Goal: Information Seeking & Learning: Learn about a topic

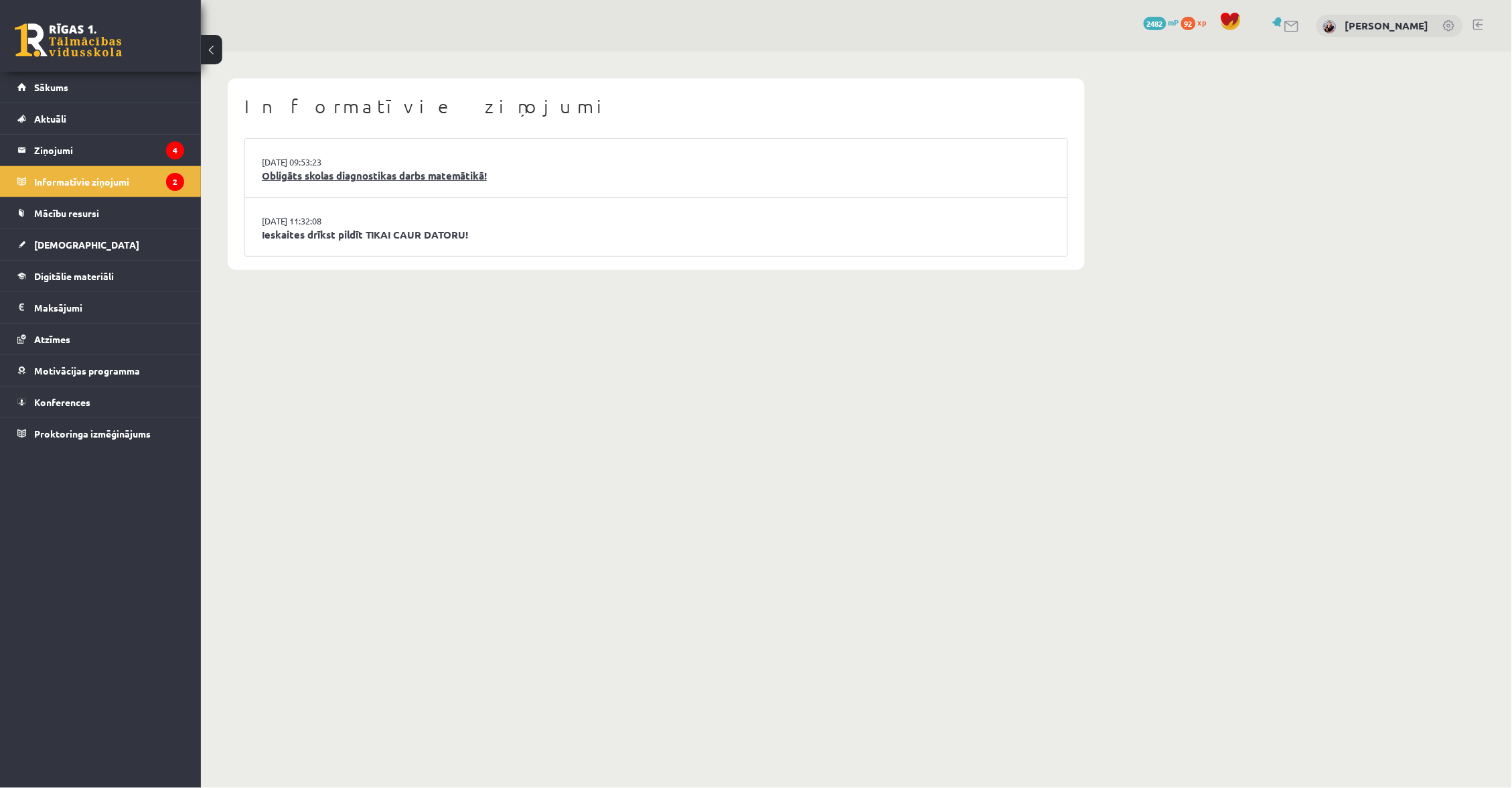
click at [395, 176] on link "Obligāts skolas diagnostikas darbs matemātikā!" at bounding box center [656, 176] width 789 height 15
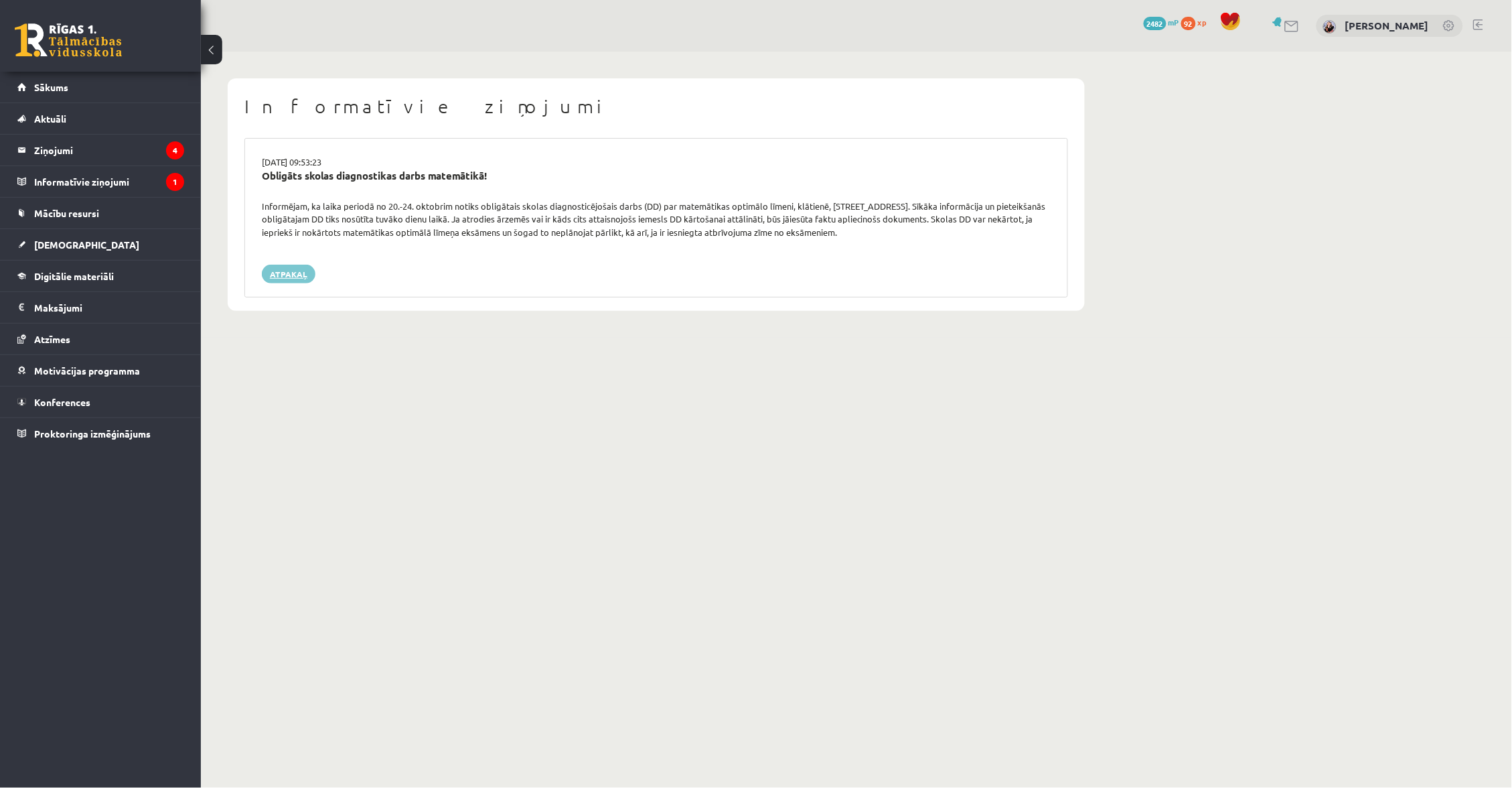
click at [292, 270] on link "Atpakaļ" at bounding box center [289, 274] width 54 height 19
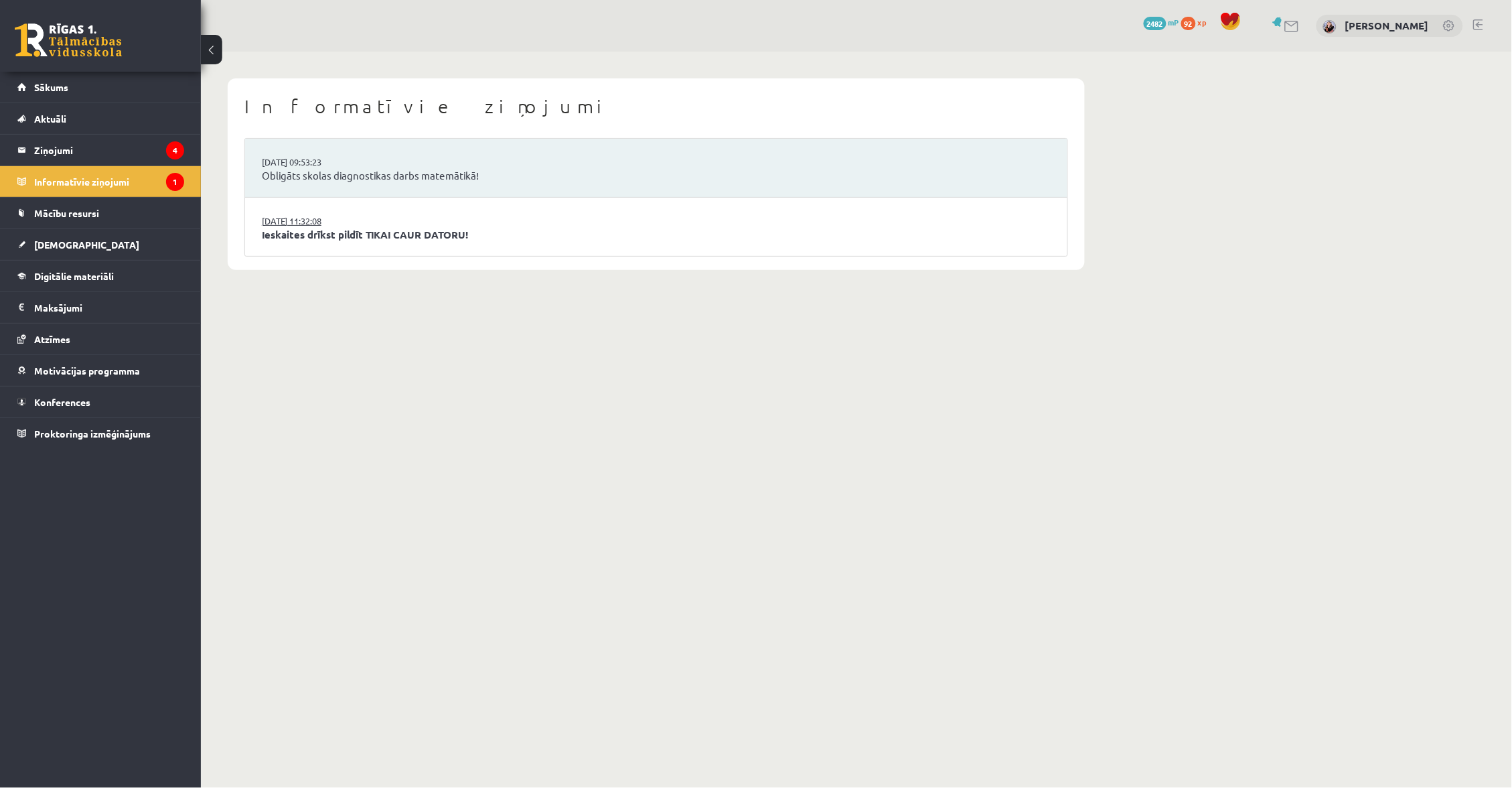
click at [346, 224] on link "[DATE] 11:32:08" at bounding box center [312, 221] width 100 height 13
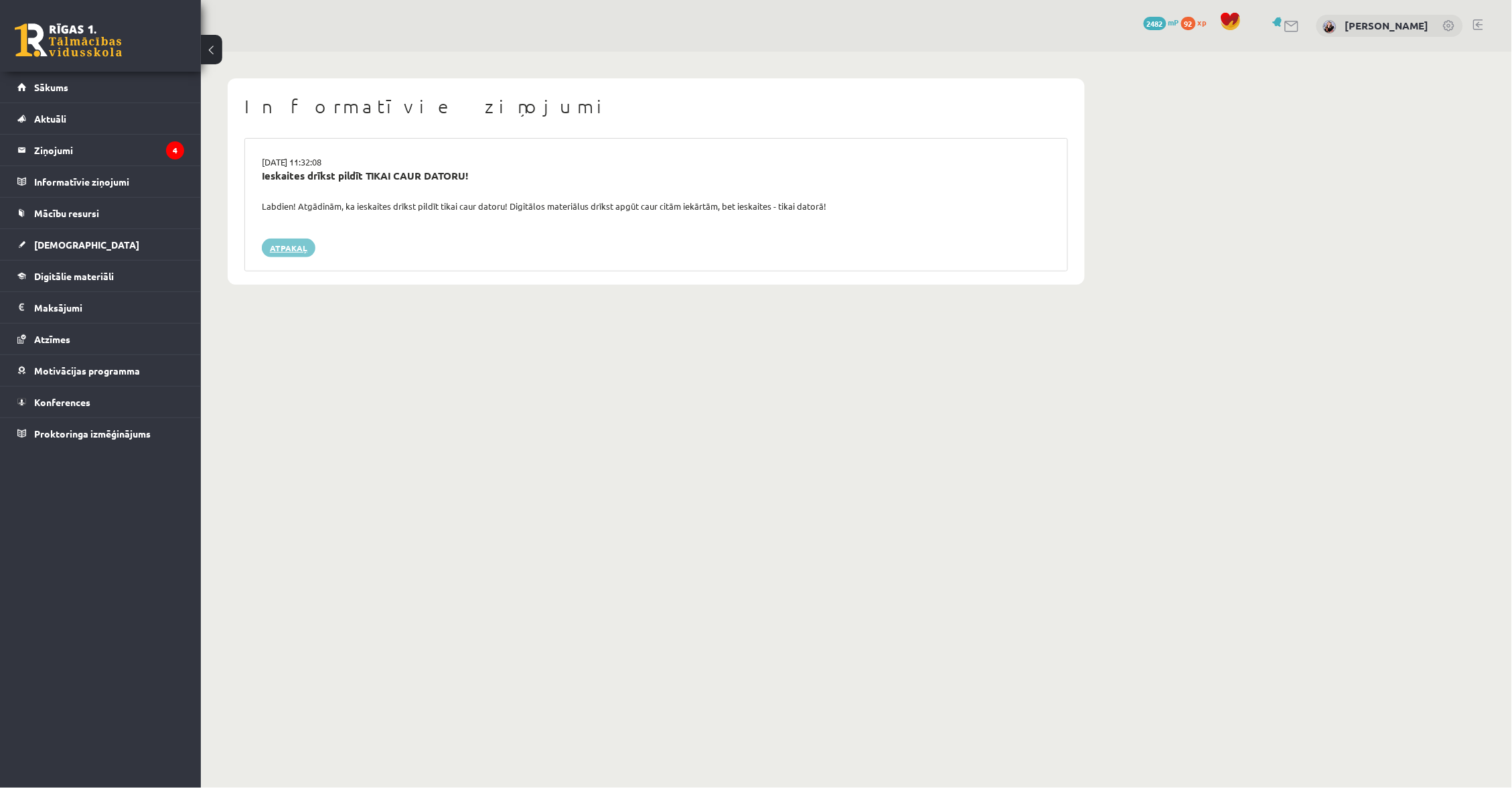
click at [280, 244] on link "Atpakaļ" at bounding box center [289, 248] width 54 height 19
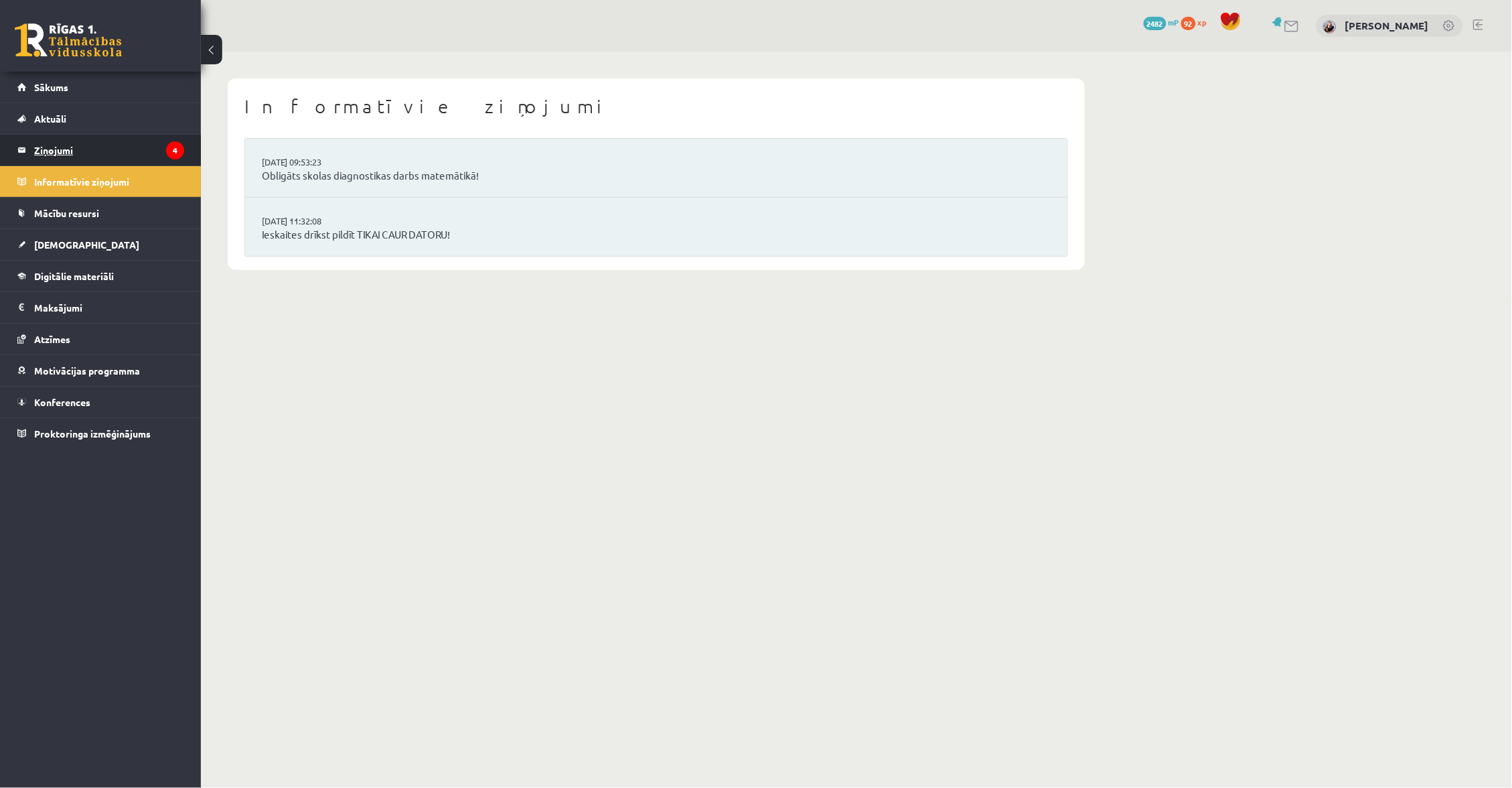
click at [77, 144] on legend "Ziņojumi 4" at bounding box center [109, 150] width 150 height 31
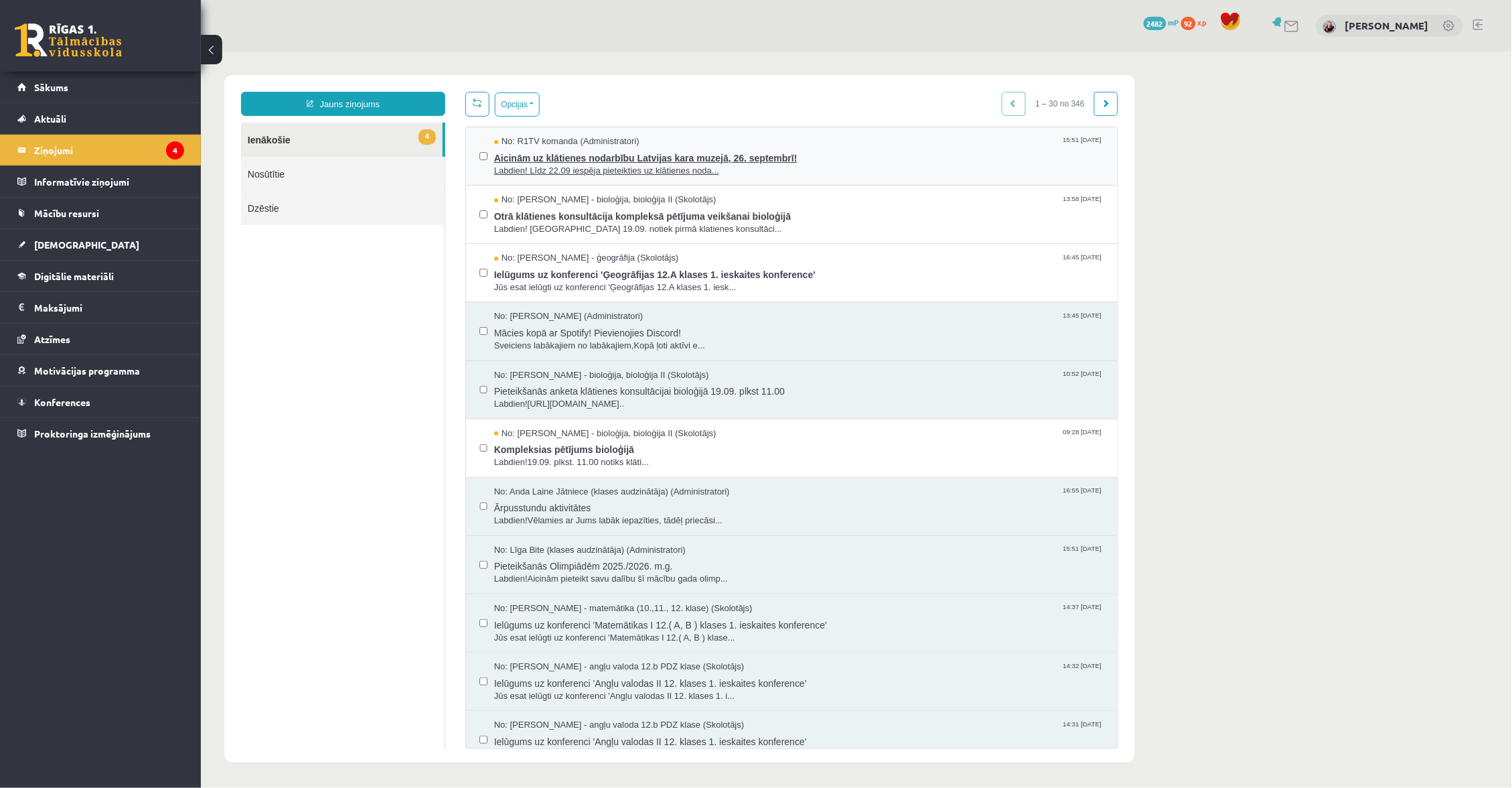
click at [600, 158] on span "Aicinām uz klātienes nodarbību Latvijas kara muzejā, 26. septembrī!" at bounding box center [798, 156] width 610 height 17
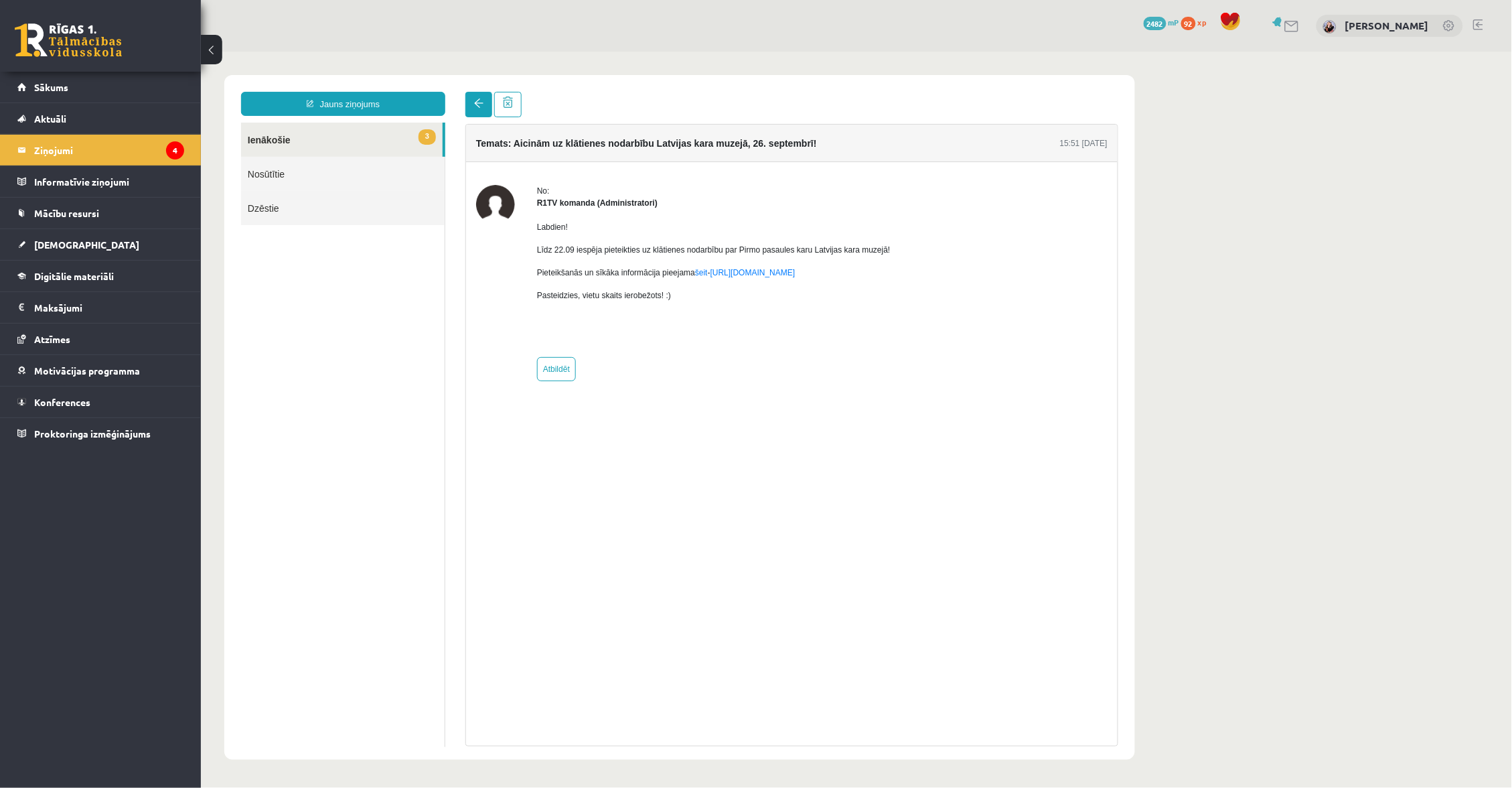
click at [479, 111] on link at bounding box center [478, 104] width 27 height 26
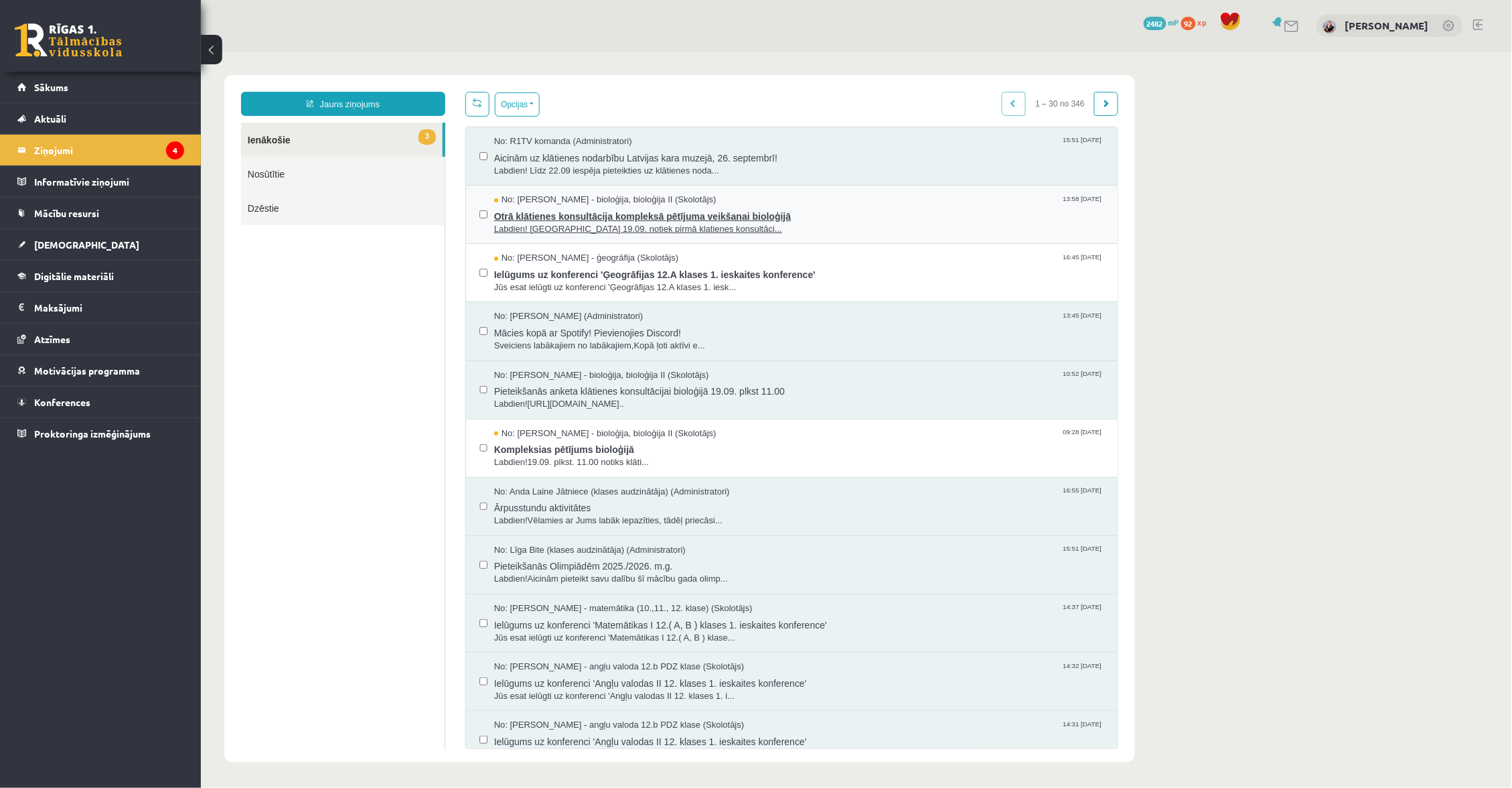
click at [588, 224] on span "Labdien! Šonedēļ 19.09. notiek pirmā klatienes konsultāci..." at bounding box center [798, 228] width 610 height 13
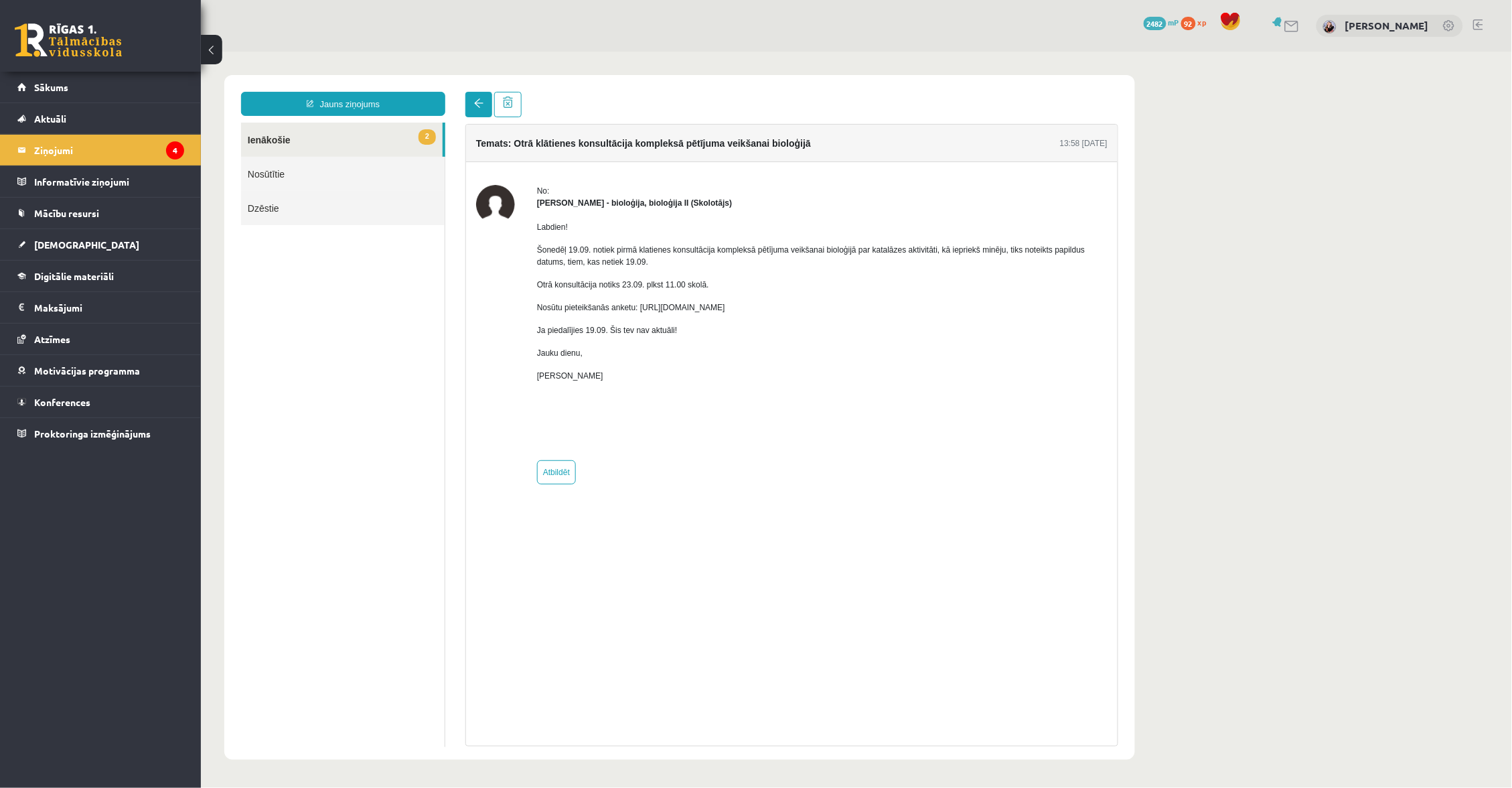
click at [471, 105] on link at bounding box center [478, 104] width 27 height 26
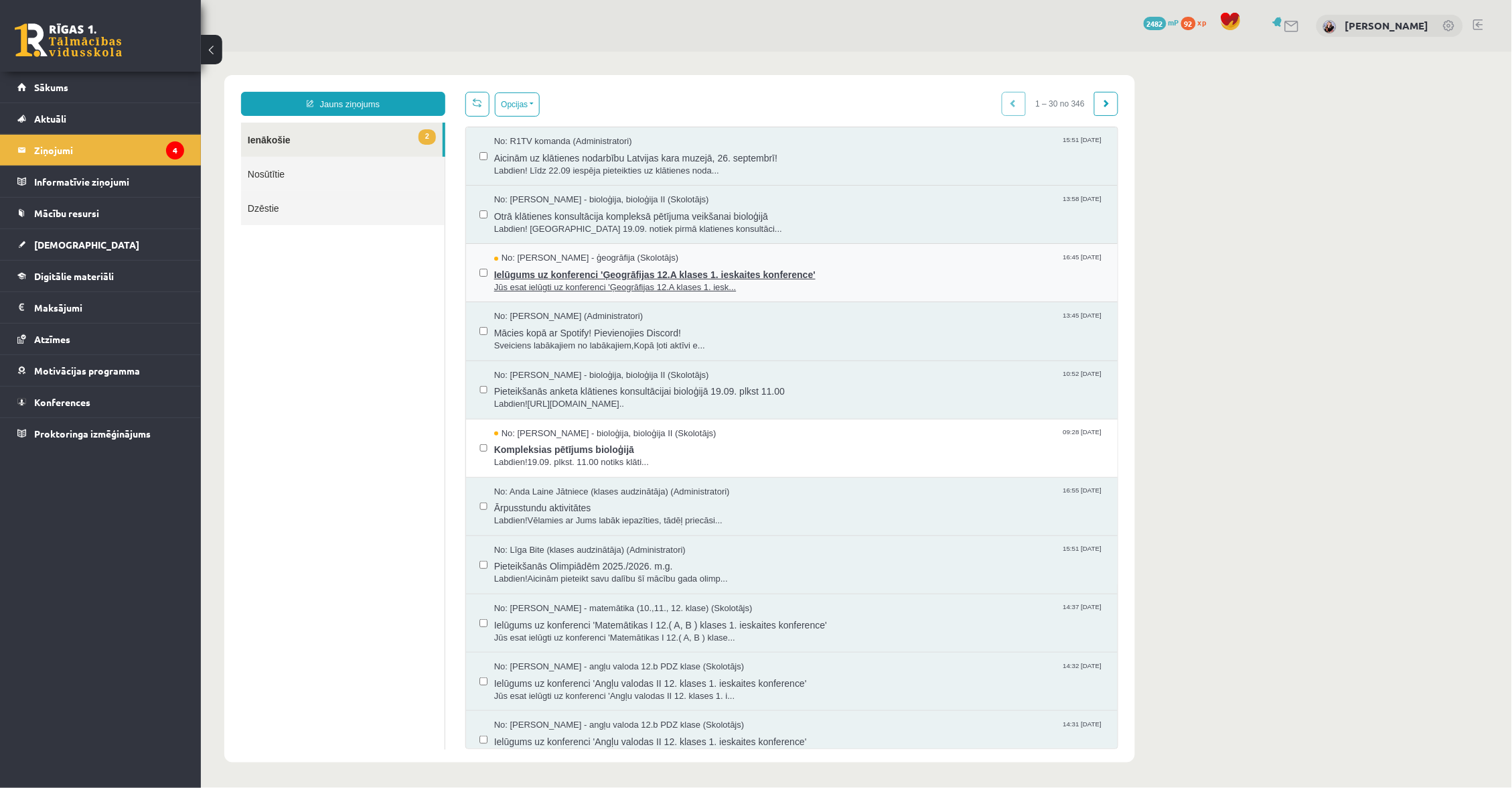
click at [607, 272] on span "Ielūgums uz konferenci 'Ģeogrāfijas 12.A klases 1. ieskaites konference'" at bounding box center [798, 272] width 610 height 17
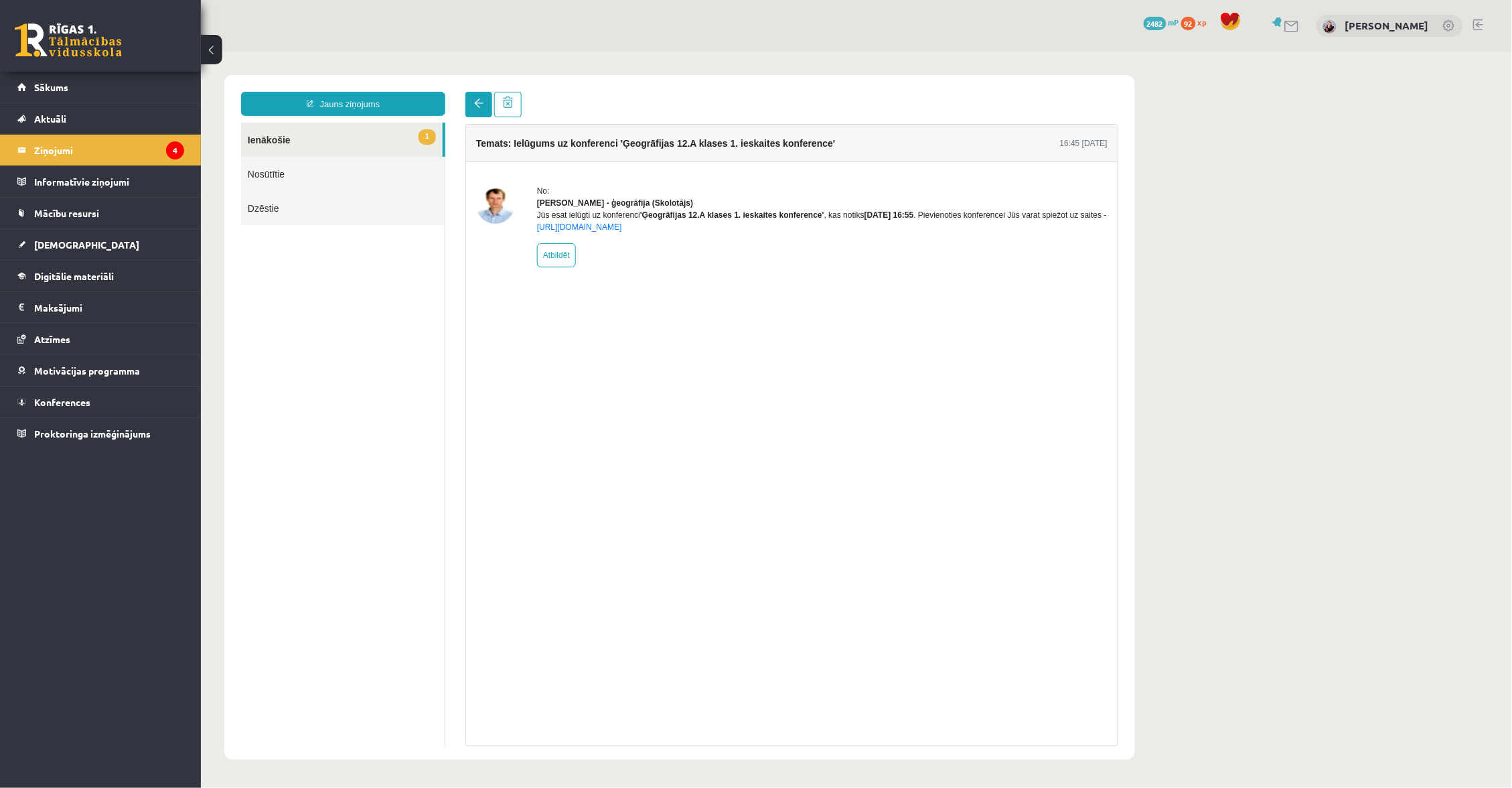
click at [476, 101] on span at bounding box center [478, 102] width 9 height 9
click at [479, 100] on span at bounding box center [478, 102] width 9 height 9
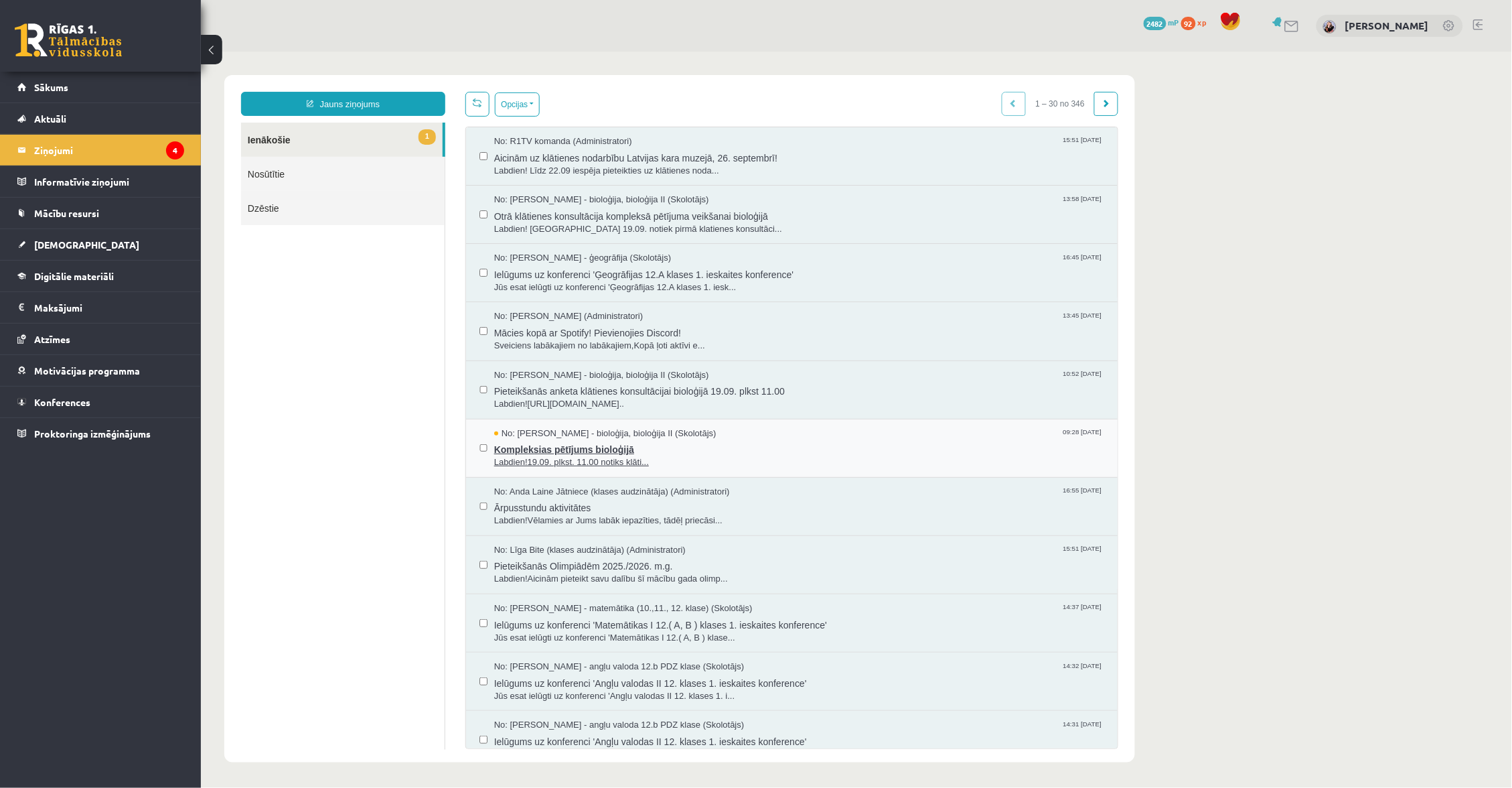
click at [585, 439] on span "Kompleksias pētījums bioloģijā" at bounding box center [798, 447] width 610 height 17
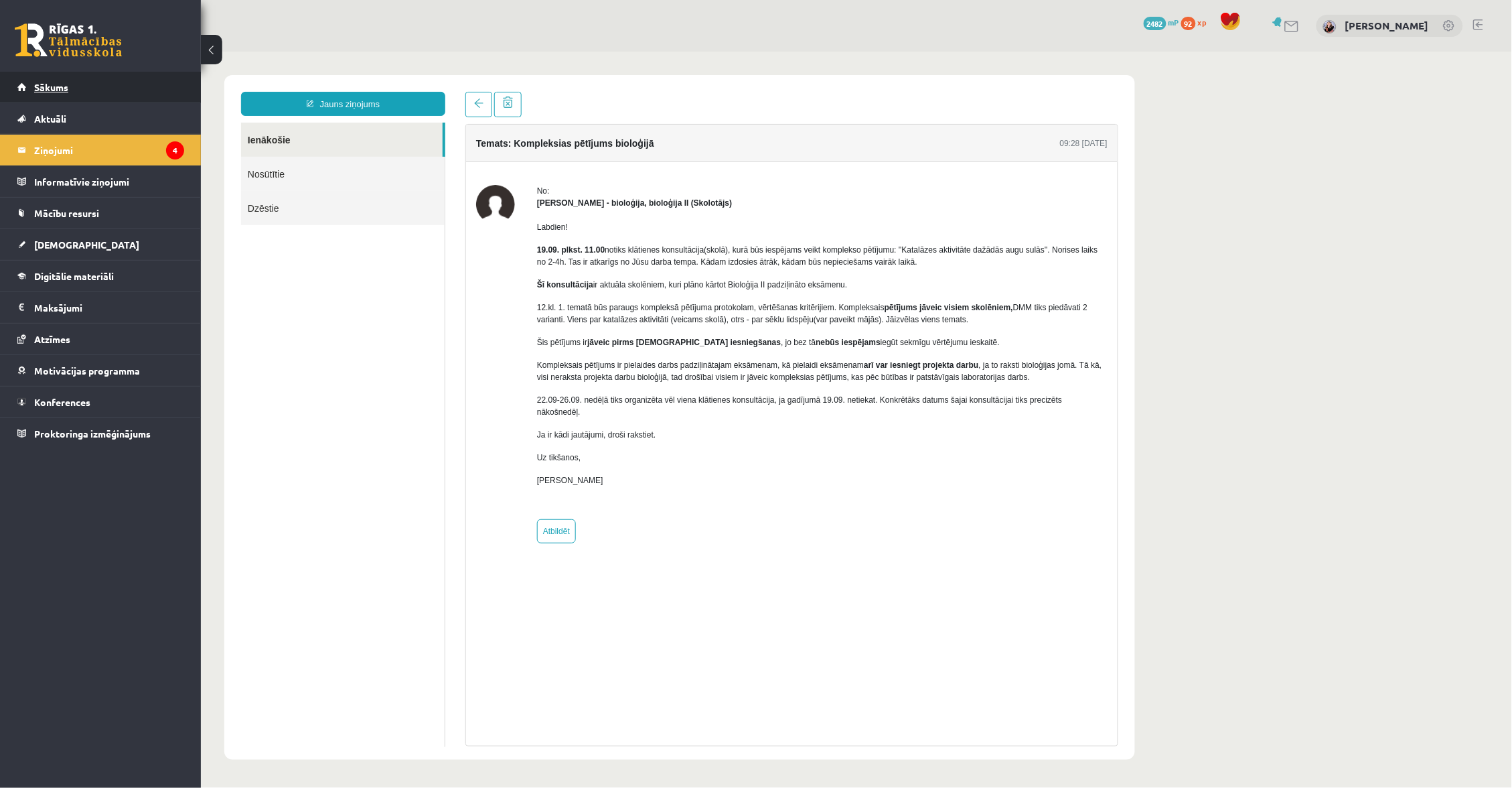
click at [131, 96] on link "Sākums" at bounding box center [101, 87] width 167 height 31
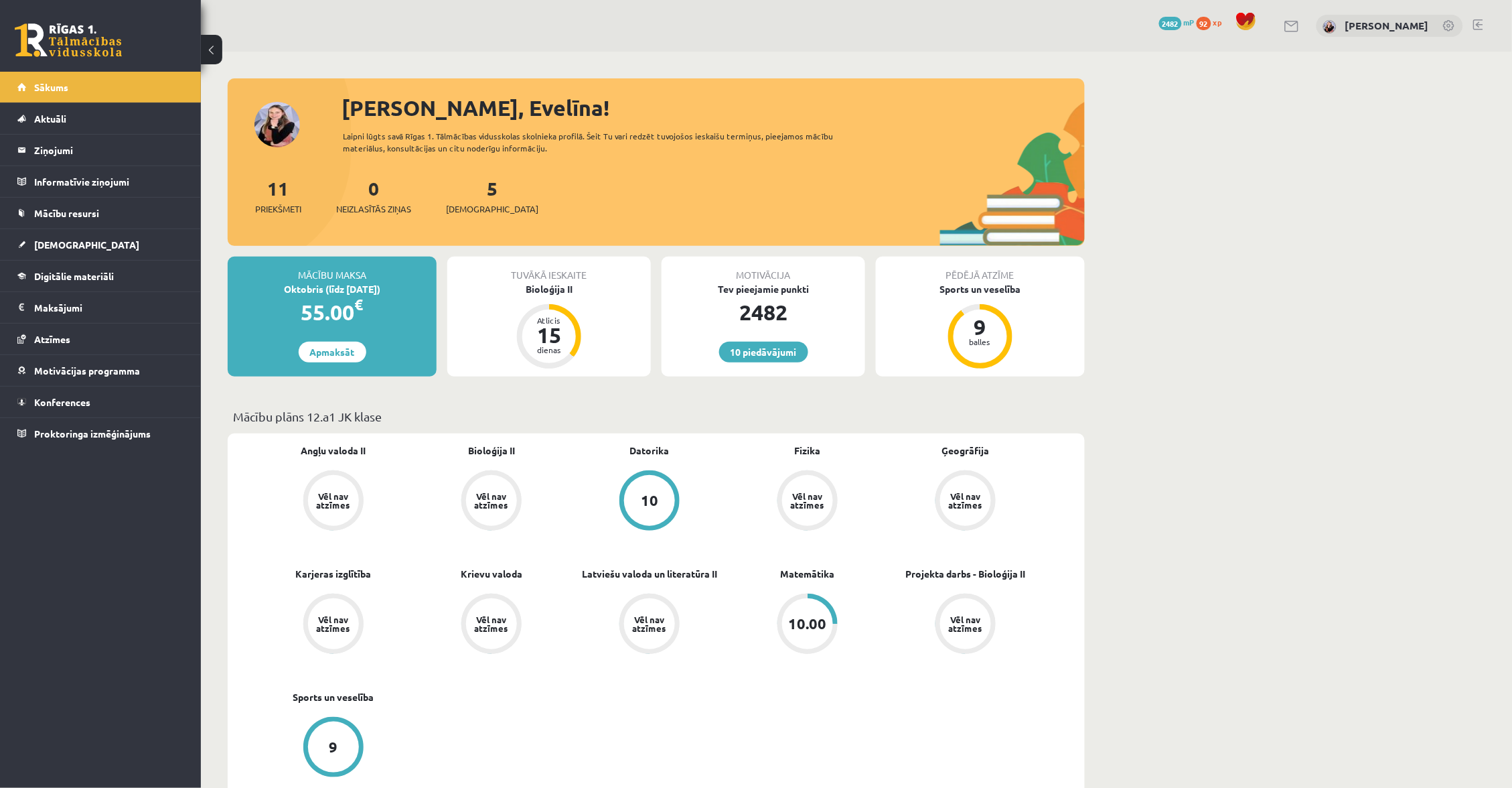
click at [476, 198] on div "5 Ieskaites" at bounding box center [492, 195] width 92 height 42
click at [473, 207] on span "[DEMOGRAPHIC_DATA]" at bounding box center [492, 209] width 92 height 13
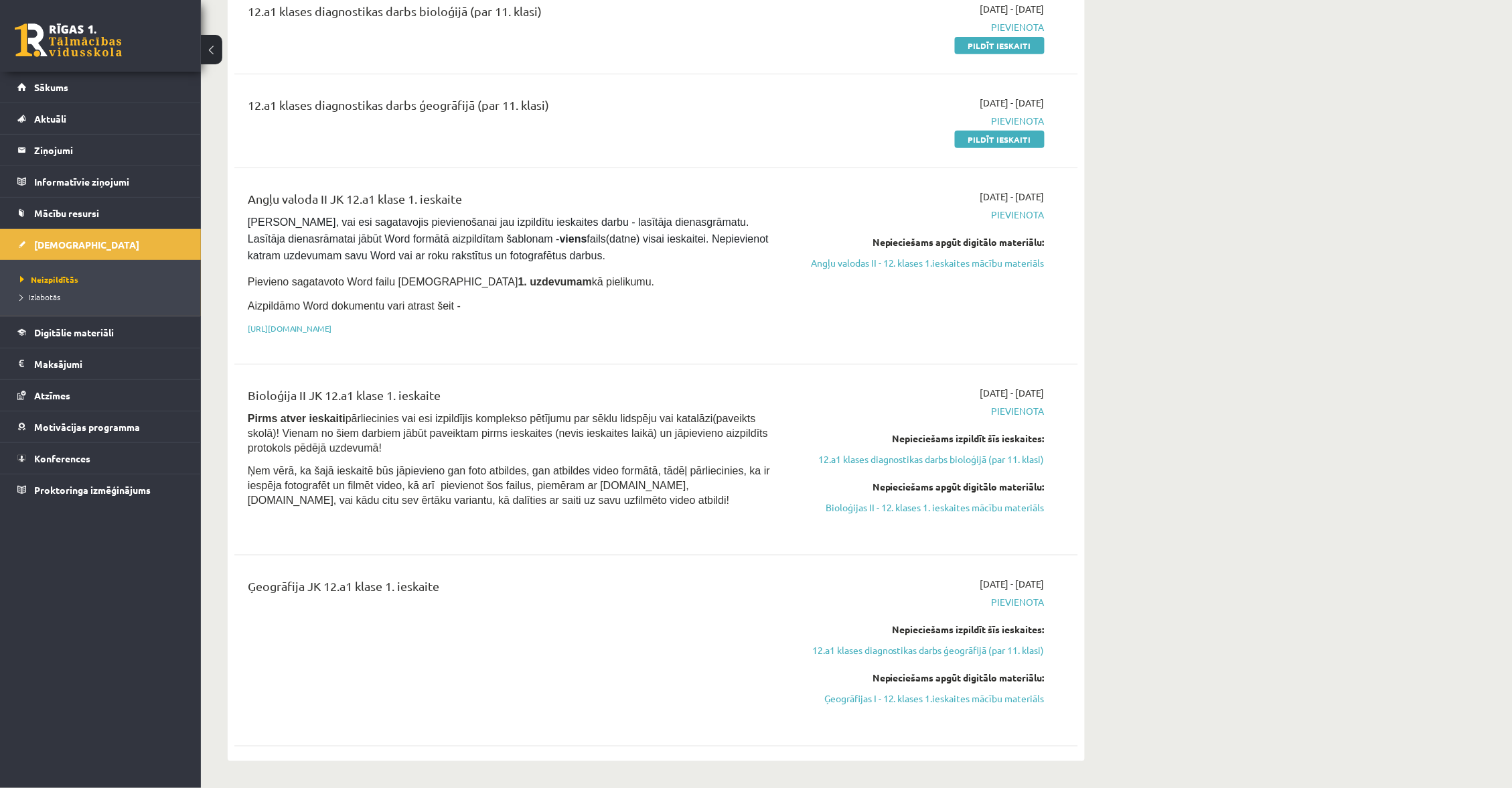
scroll to position [184, 0]
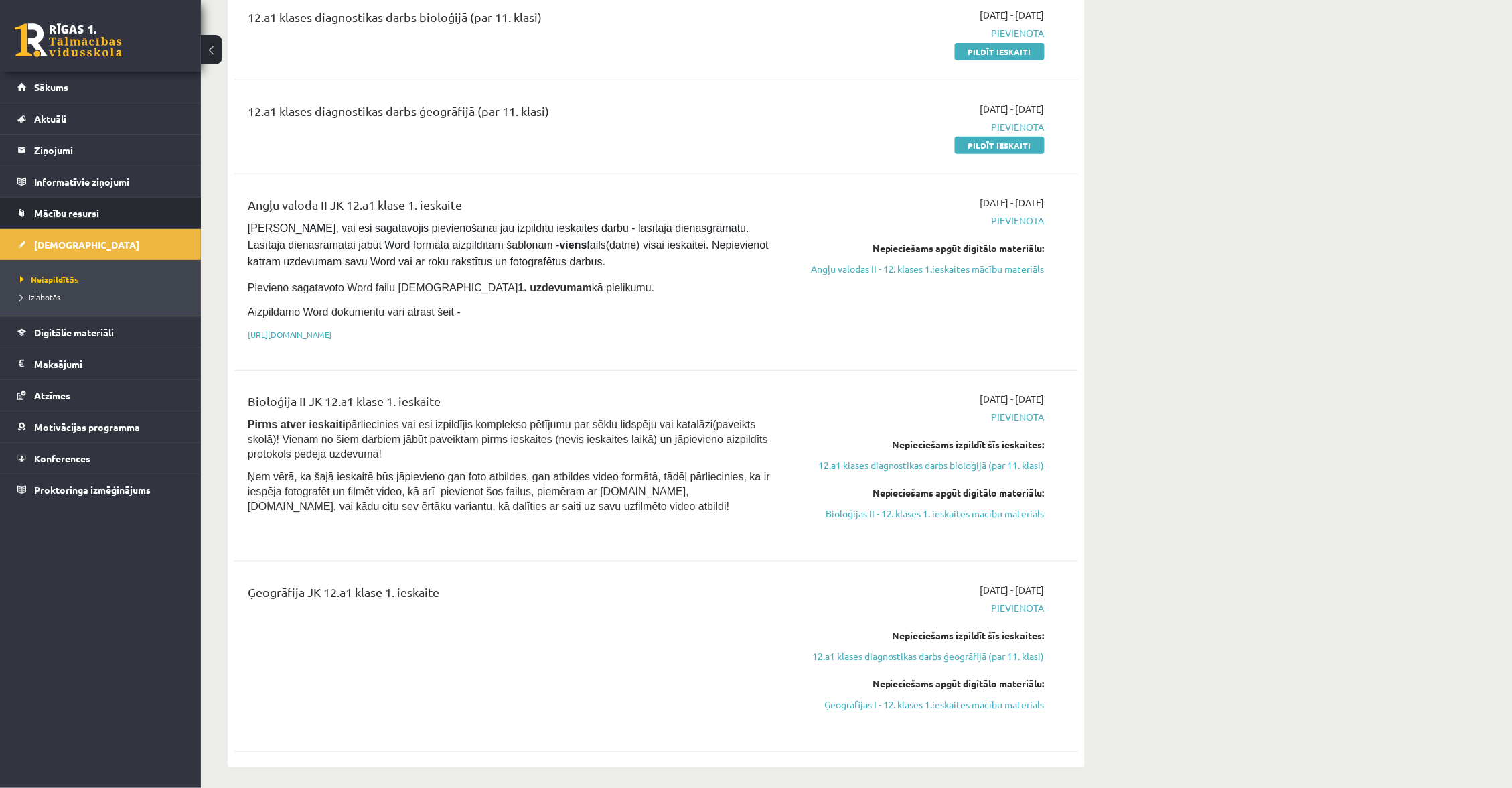
click at [108, 210] on link "Mācību resursi" at bounding box center [101, 213] width 167 height 31
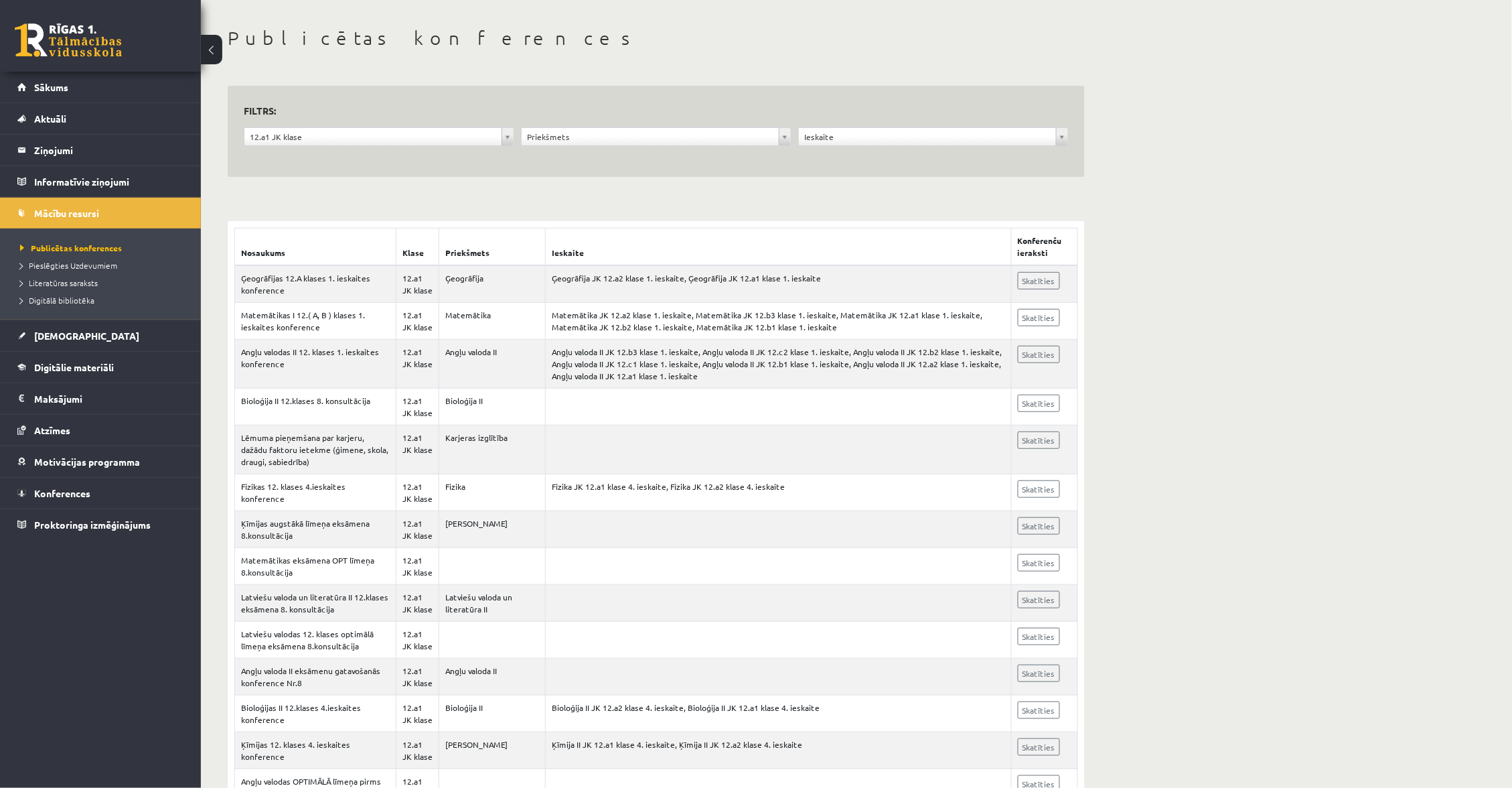
scroll to position [57, 0]
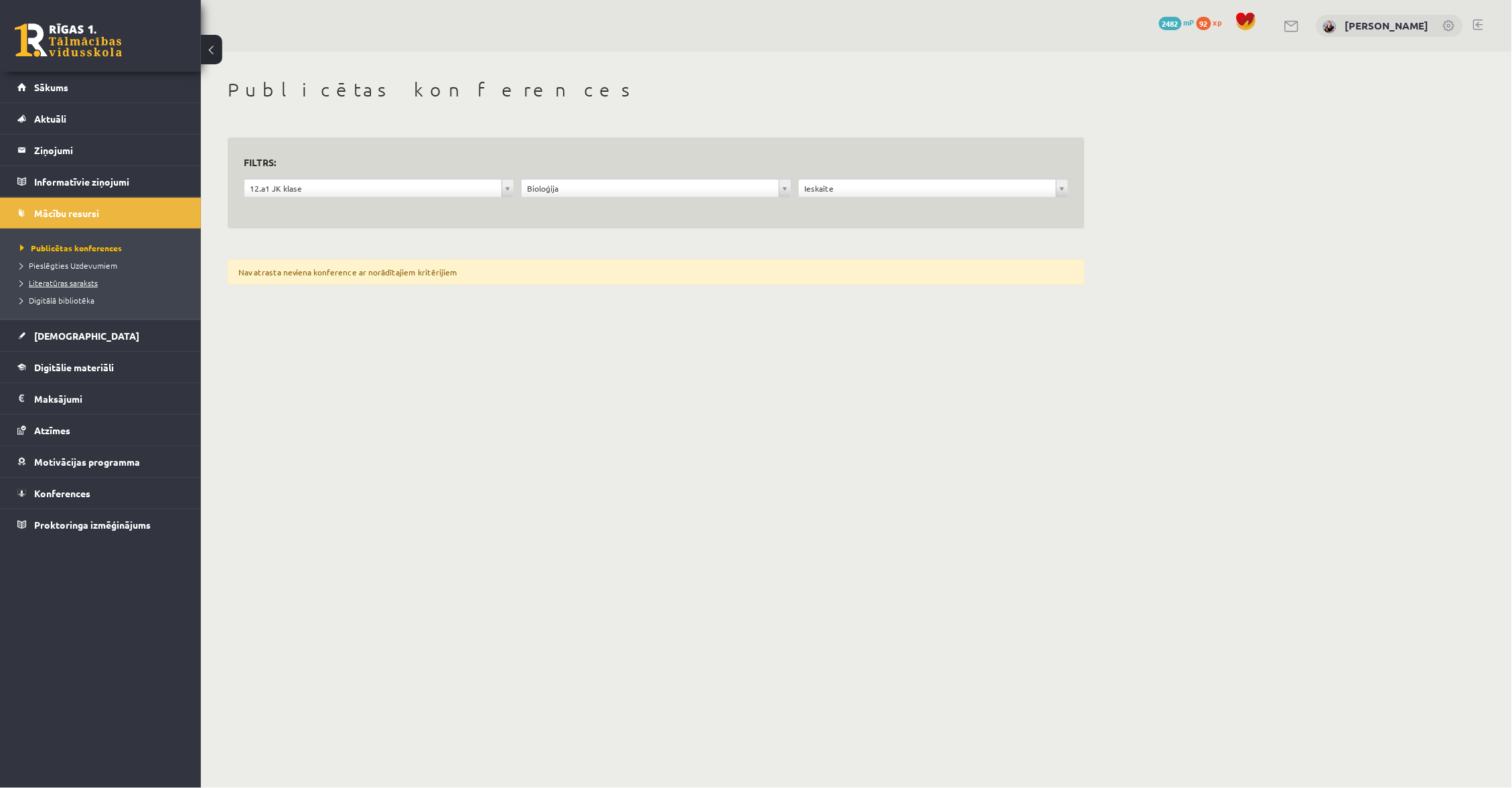
click at [85, 288] on link "Literatūras saraksts" at bounding box center [104, 283] width 168 height 12
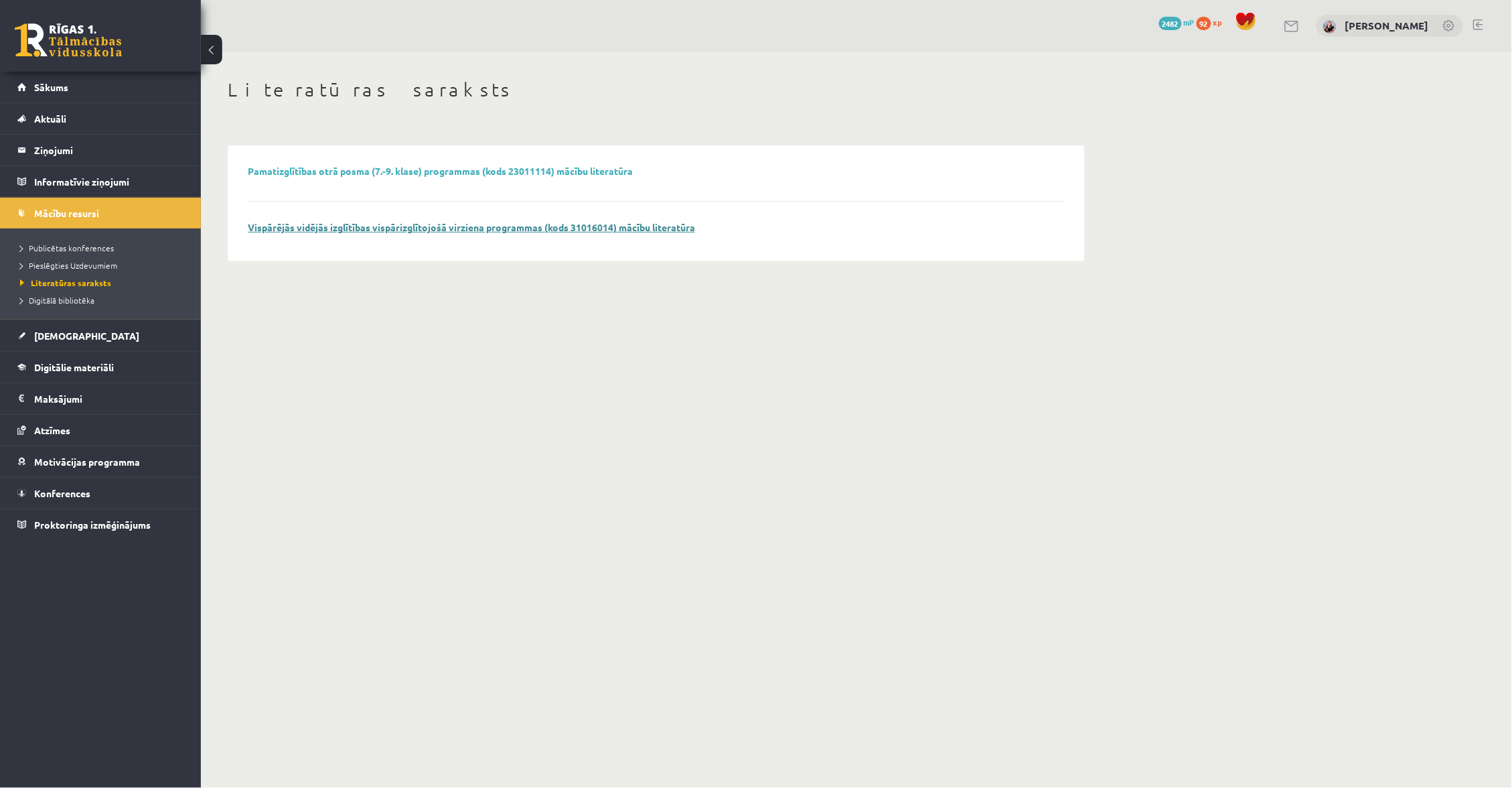
click at [384, 229] on link "Vispārējās vidējās izglītības vispārizglītojošā virziena programmas (kods 31016…" at bounding box center [471, 227] width 448 height 12
click at [69, 297] on span "Digitālā bibliotēka" at bounding box center [57, 300] width 74 height 11
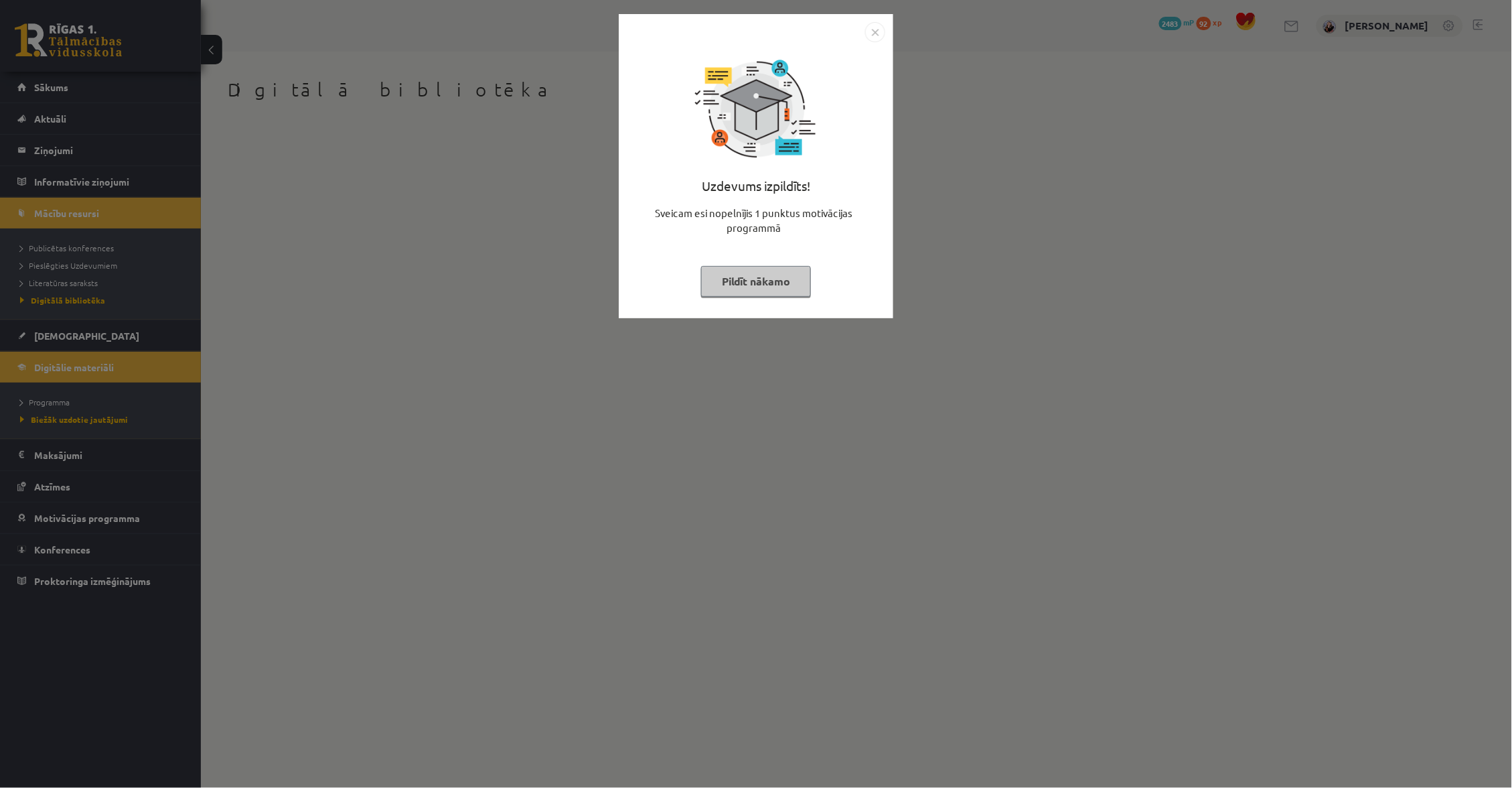
click at [738, 267] on button "Pildīt nākamo" at bounding box center [756, 282] width 110 height 31
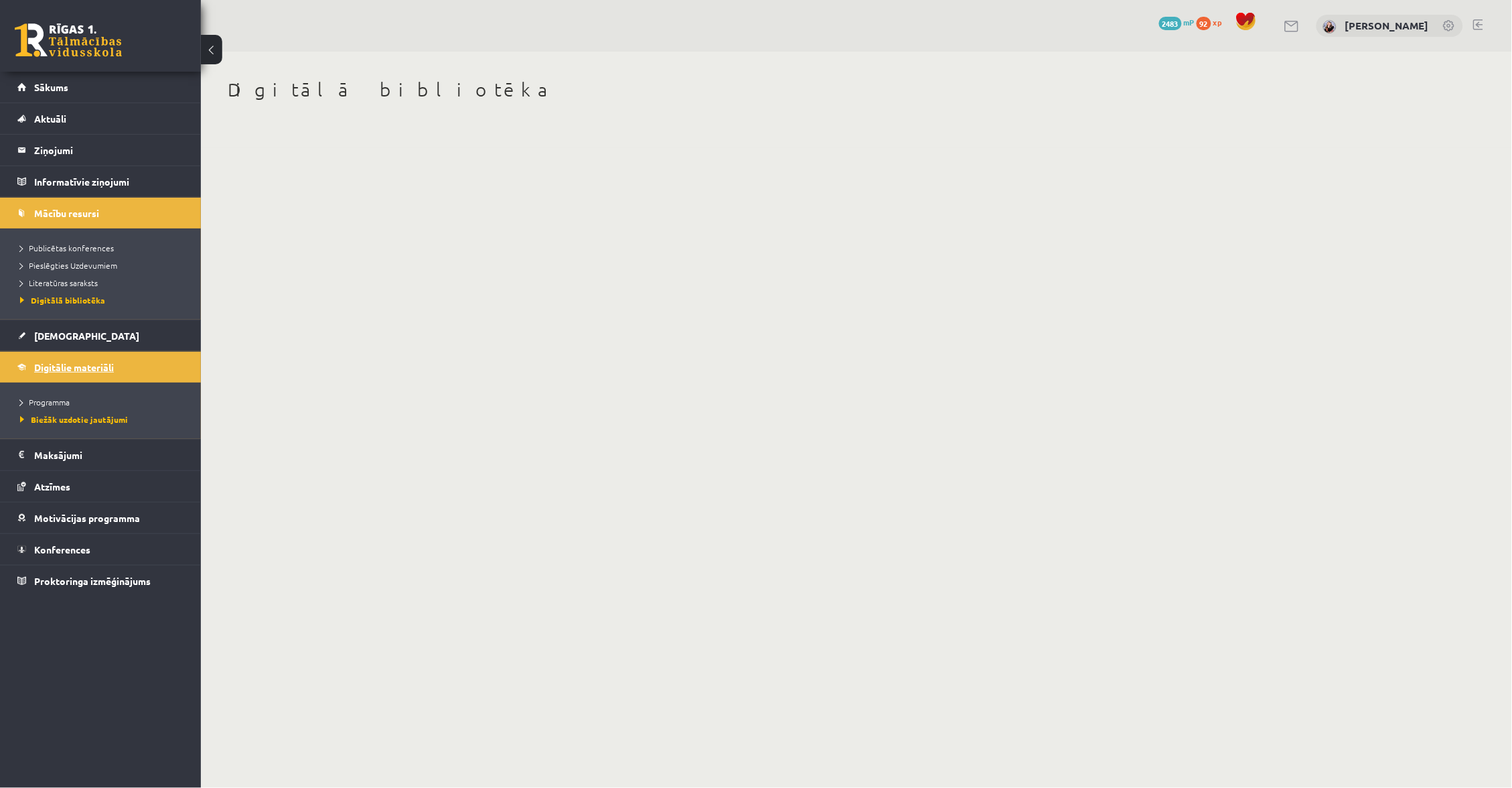
click at [135, 359] on link "Digitālie materiāli" at bounding box center [101, 367] width 167 height 31
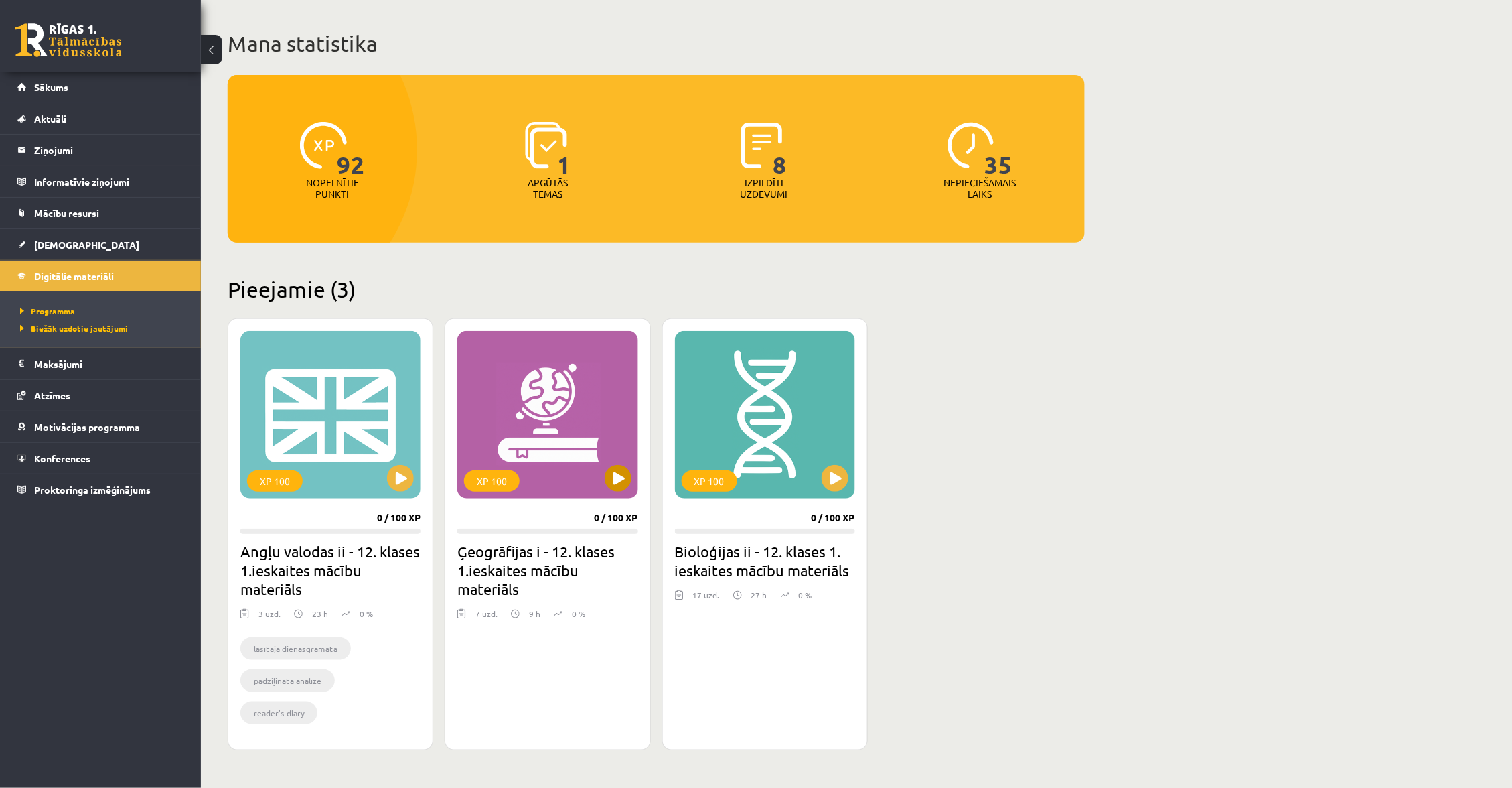
scroll to position [69, 0]
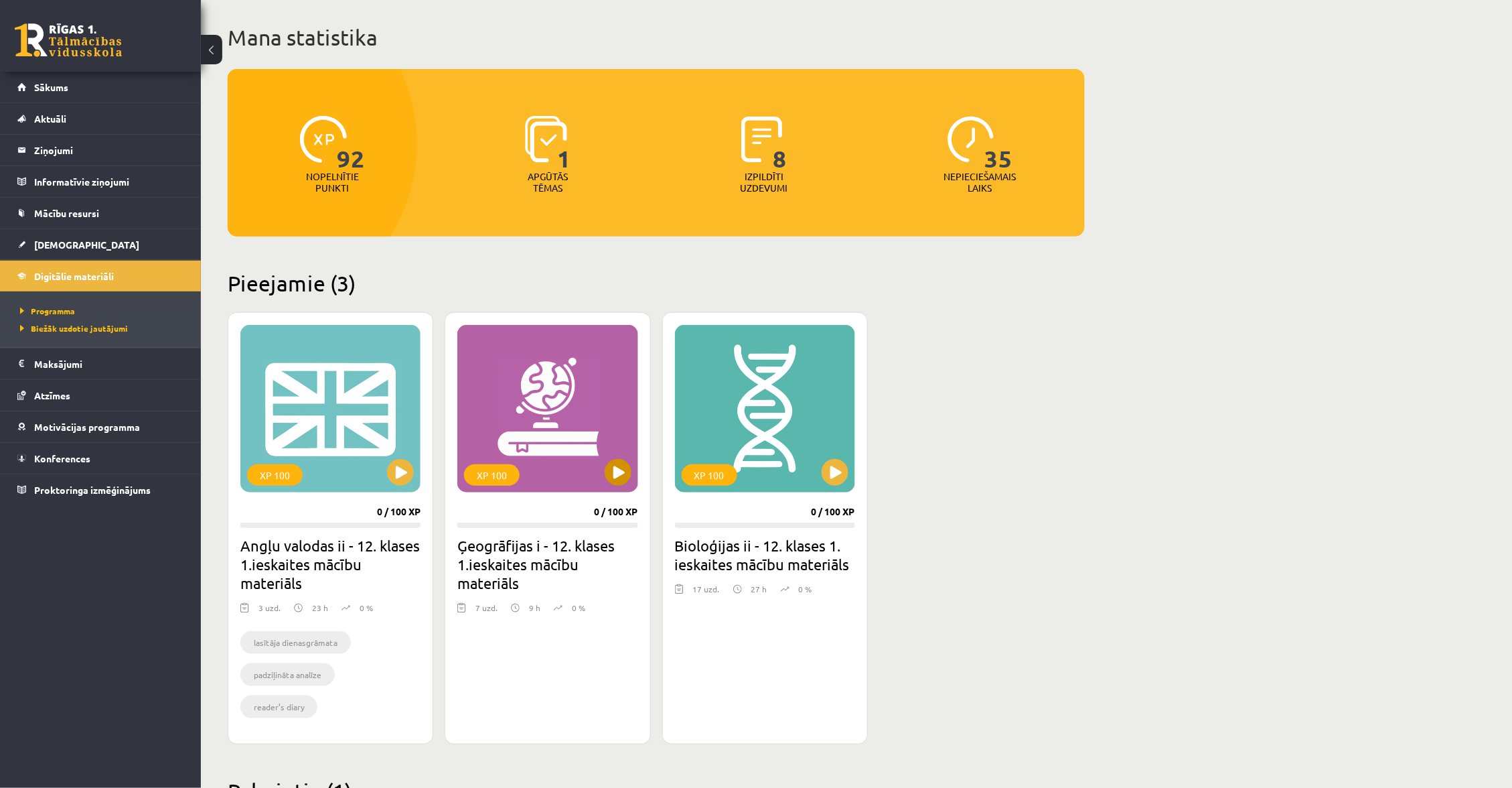
click at [606, 477] on button at bounding box center [618, 472] width 27 height 27
drag, startPoint x: 1095, startPoint y: 373, endPoint x: 496, endPoint y: 569, distance: 630.3
click at [854, 452] on div "Mana statistika 92 Nopelnītie punkti 1 Apgūtās tēmas 8 Izpildīti uzdevumi 35 Ne…" at bounding box center [656, 630] width 911 height 1297
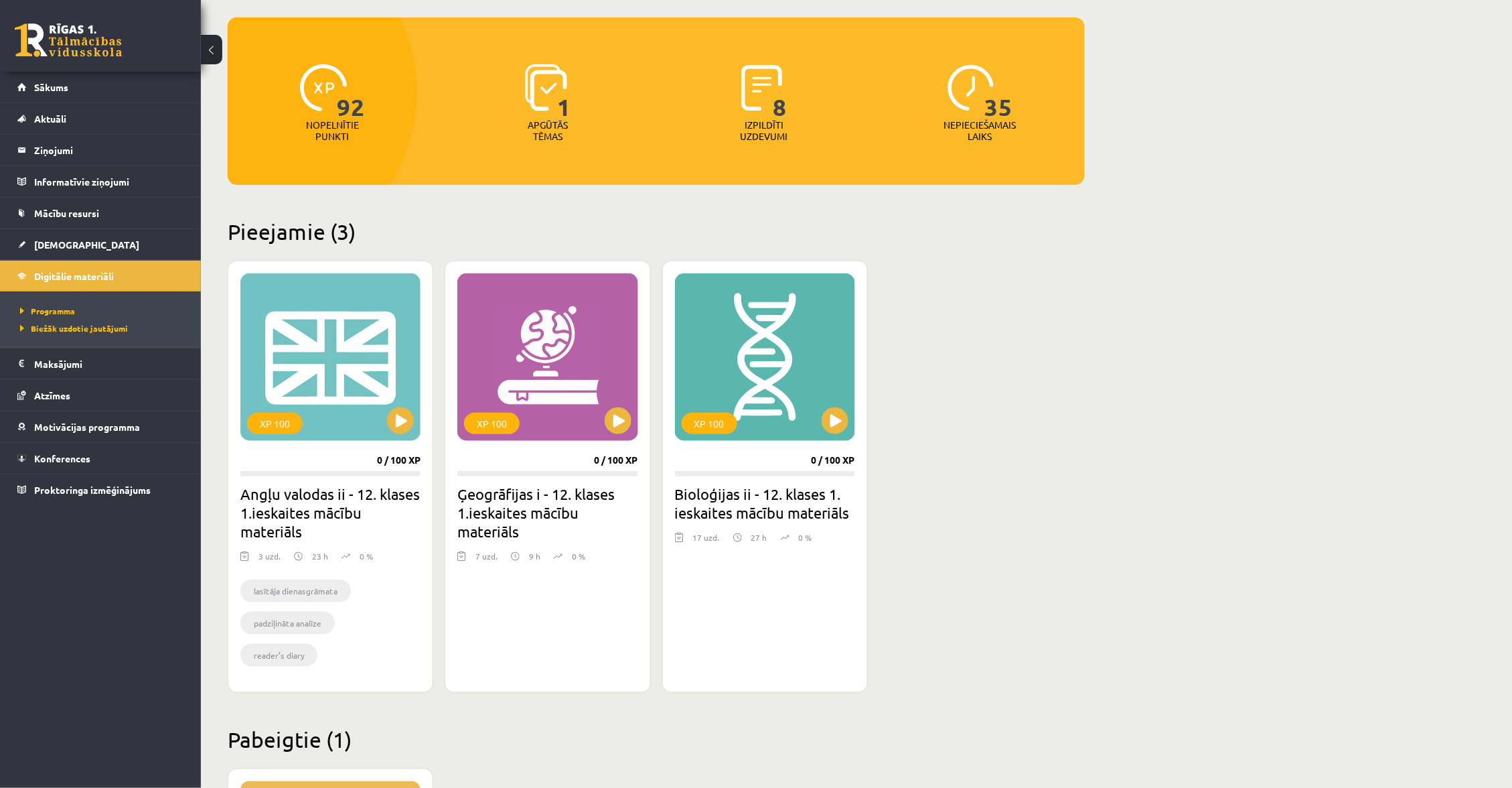
scroll to position [125, 0]
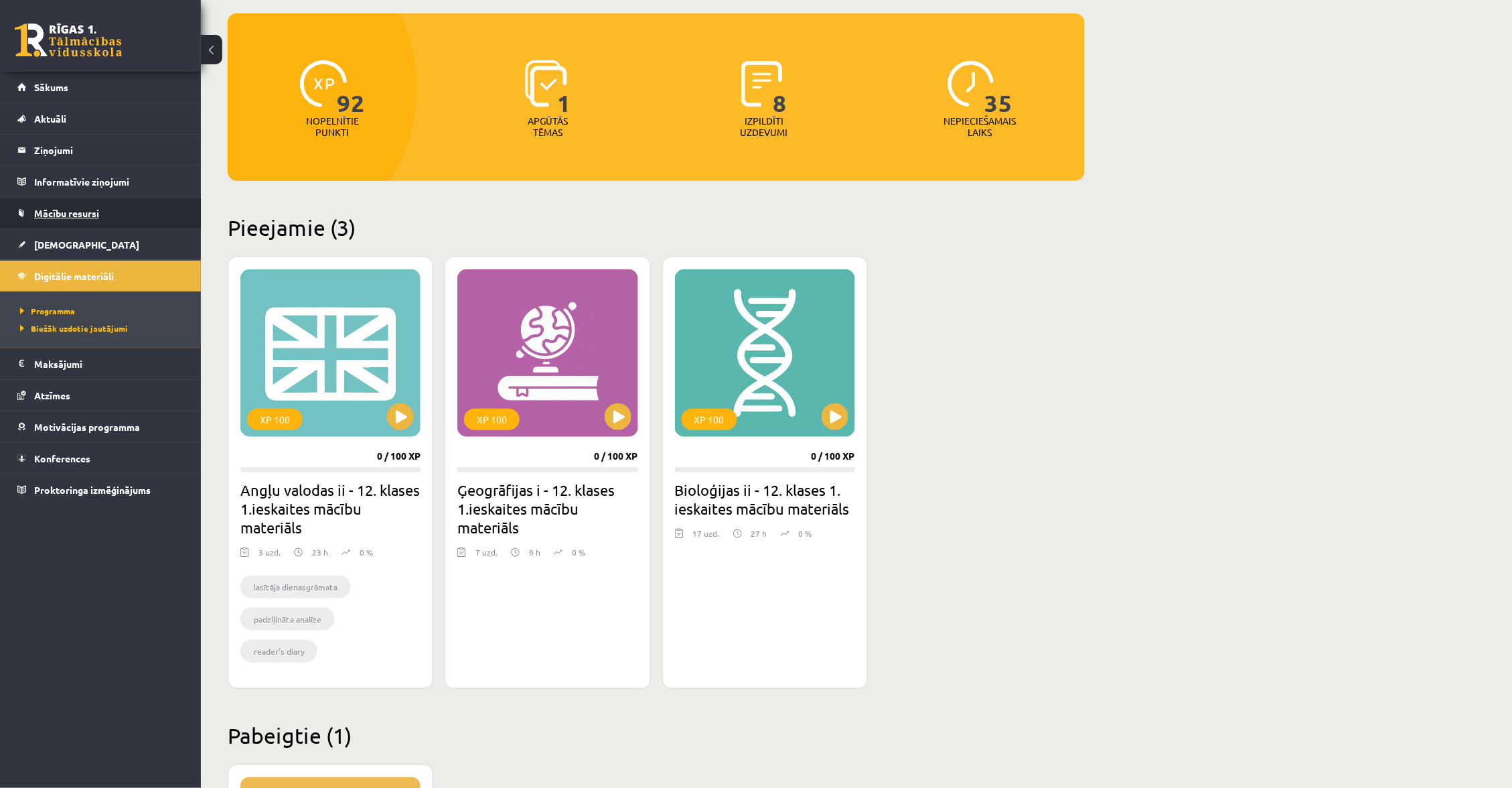
click at [81, 204] on link "Mācību resursi" at bounding box center [101, 213] width 167 height 31
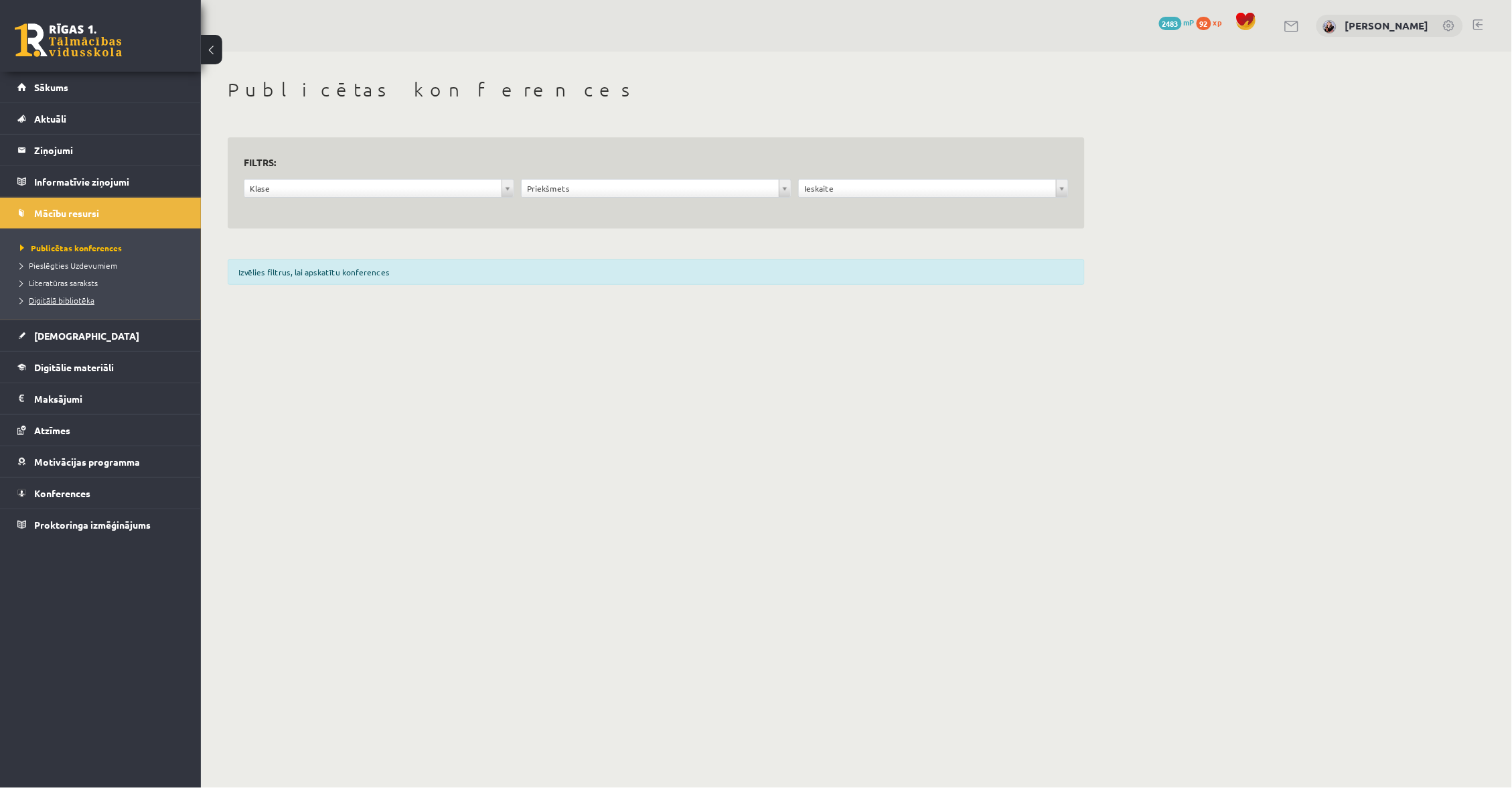
click at [70, 298] on span "Digitālā bibliotēka" at bounding box center [57, 300] width 74 height 11
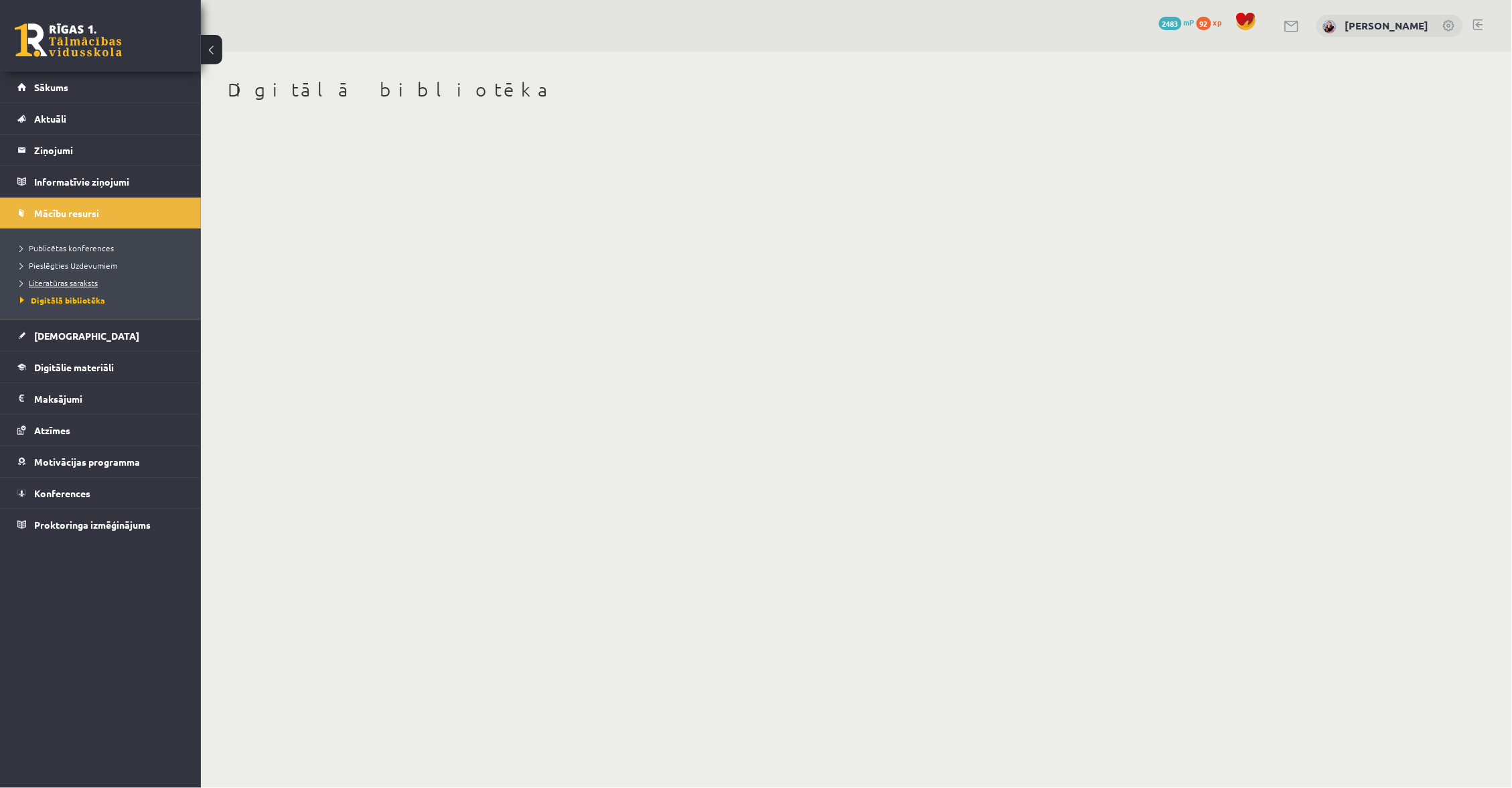
click at [56, 286] on span "Literatūras saraksts" at bounding box center [59, 283] width 77 height 11
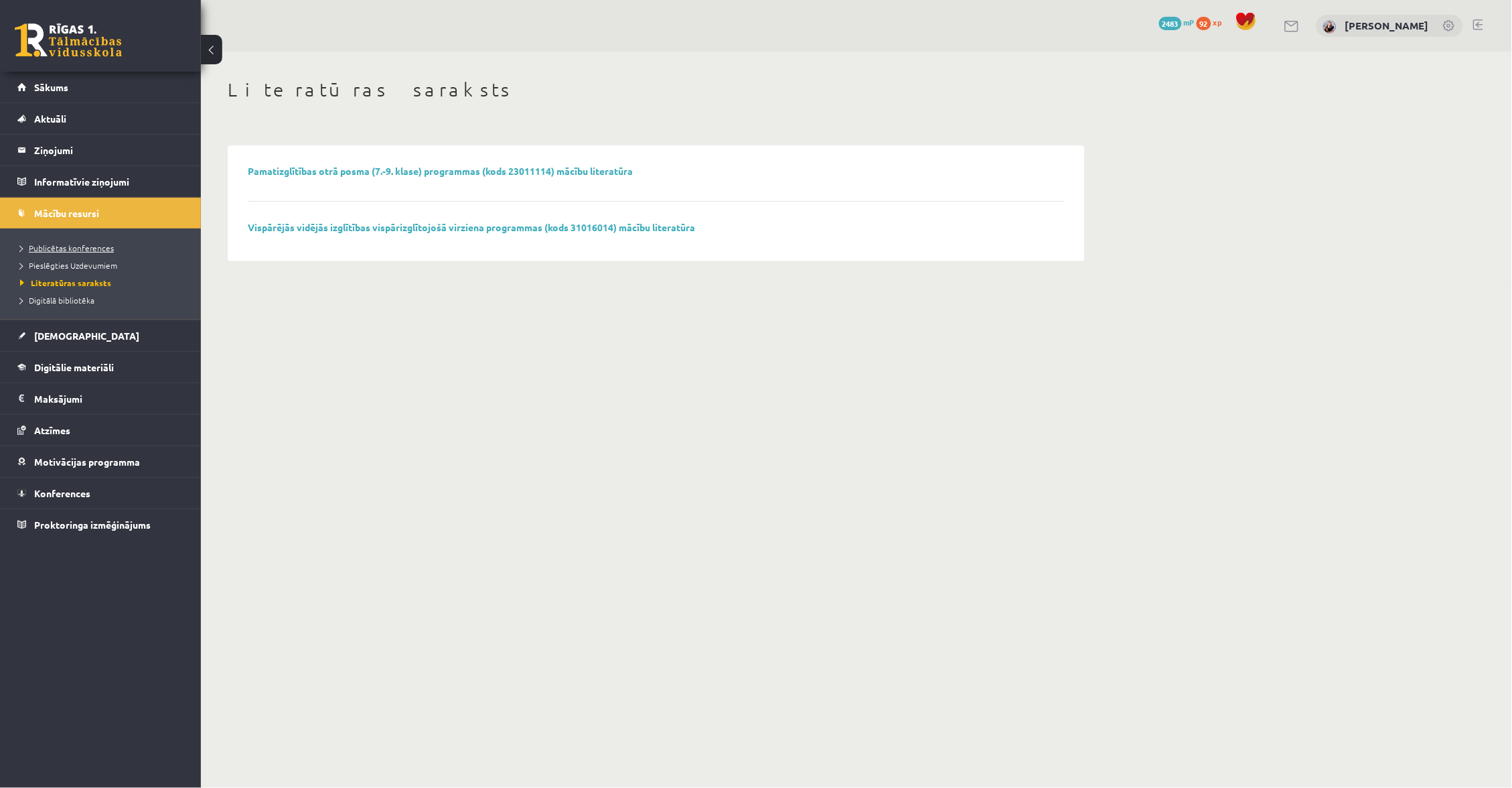
click at [73, 249] on span "Publicētas konferences" at bounding box center [67, 248] width 94 height 11
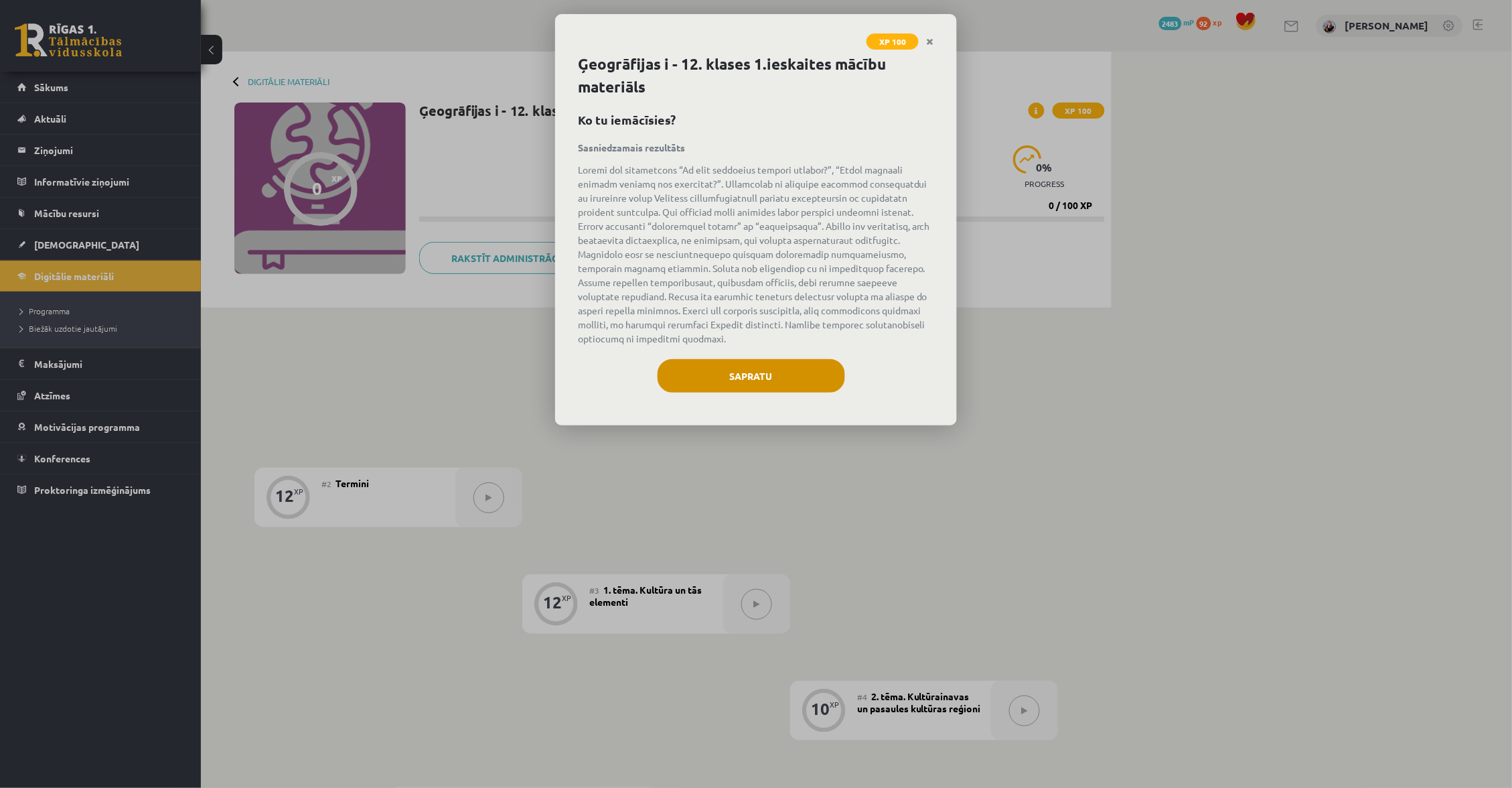
click at [753, 360] on button "Sapratu" at bounding box center [751, 376] width 188 height 34
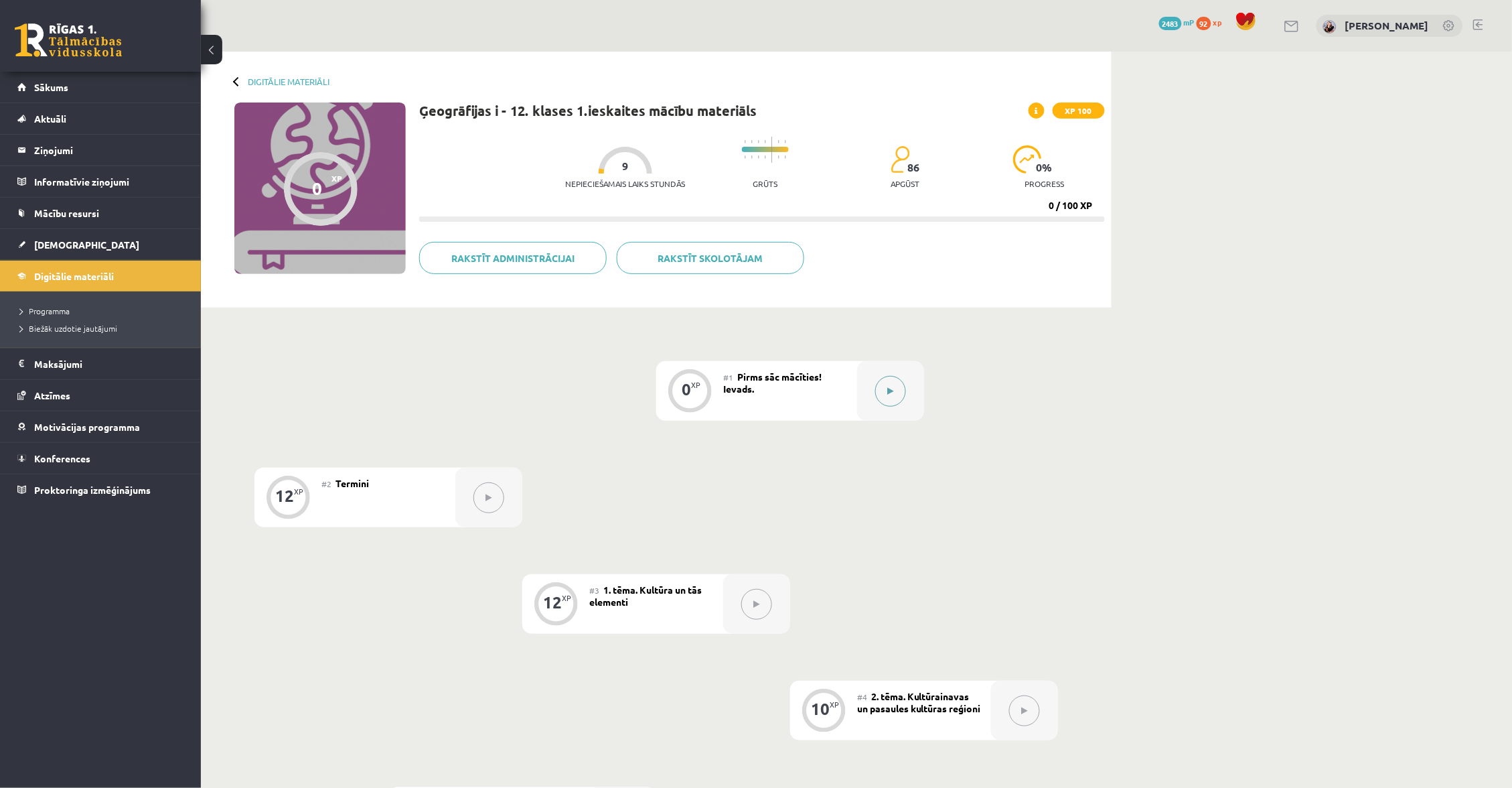
click at [891, 387] on icon at bounding box center [891, 391] width 6 height 8
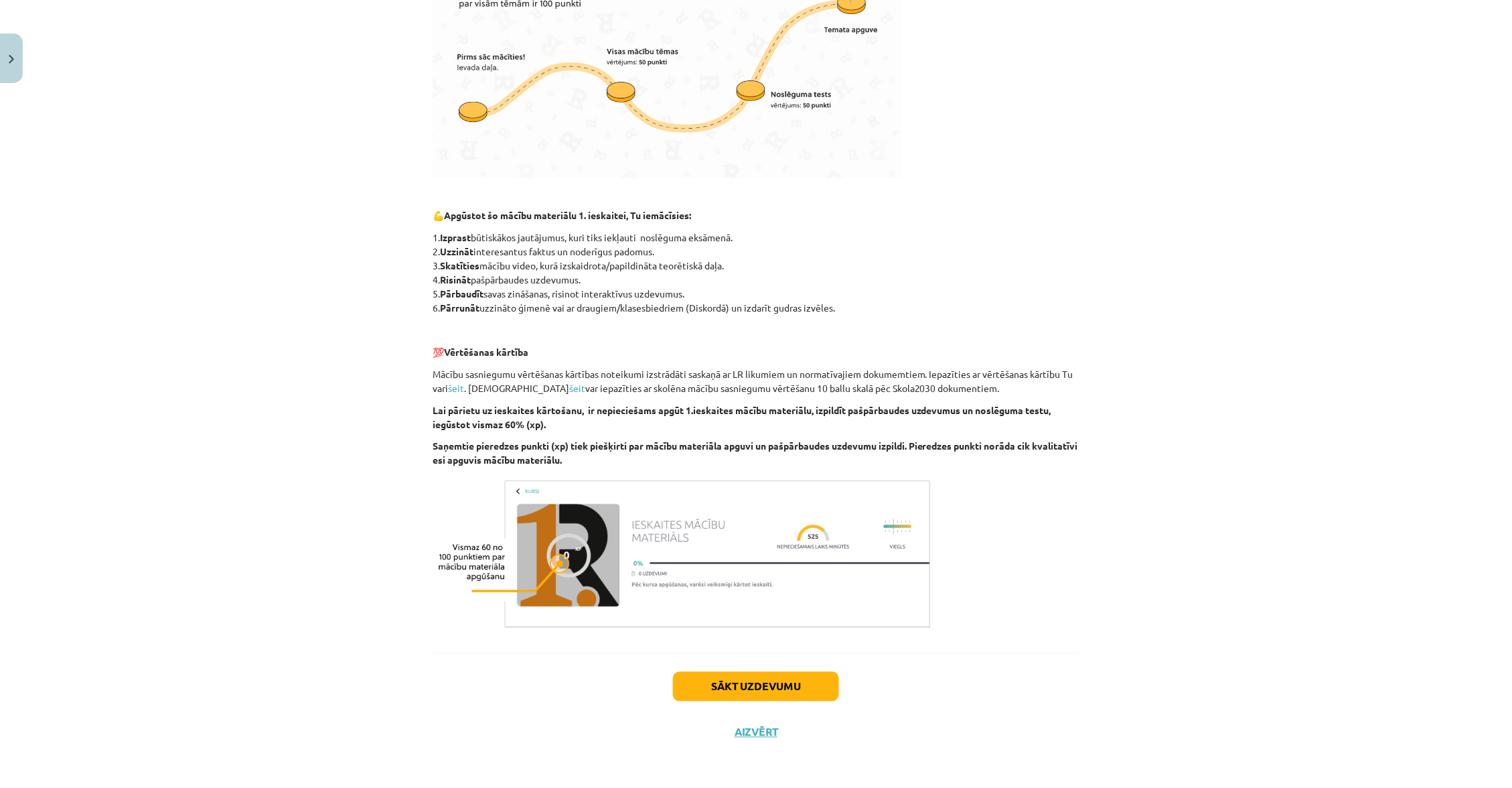
scroll to position [477, 0]
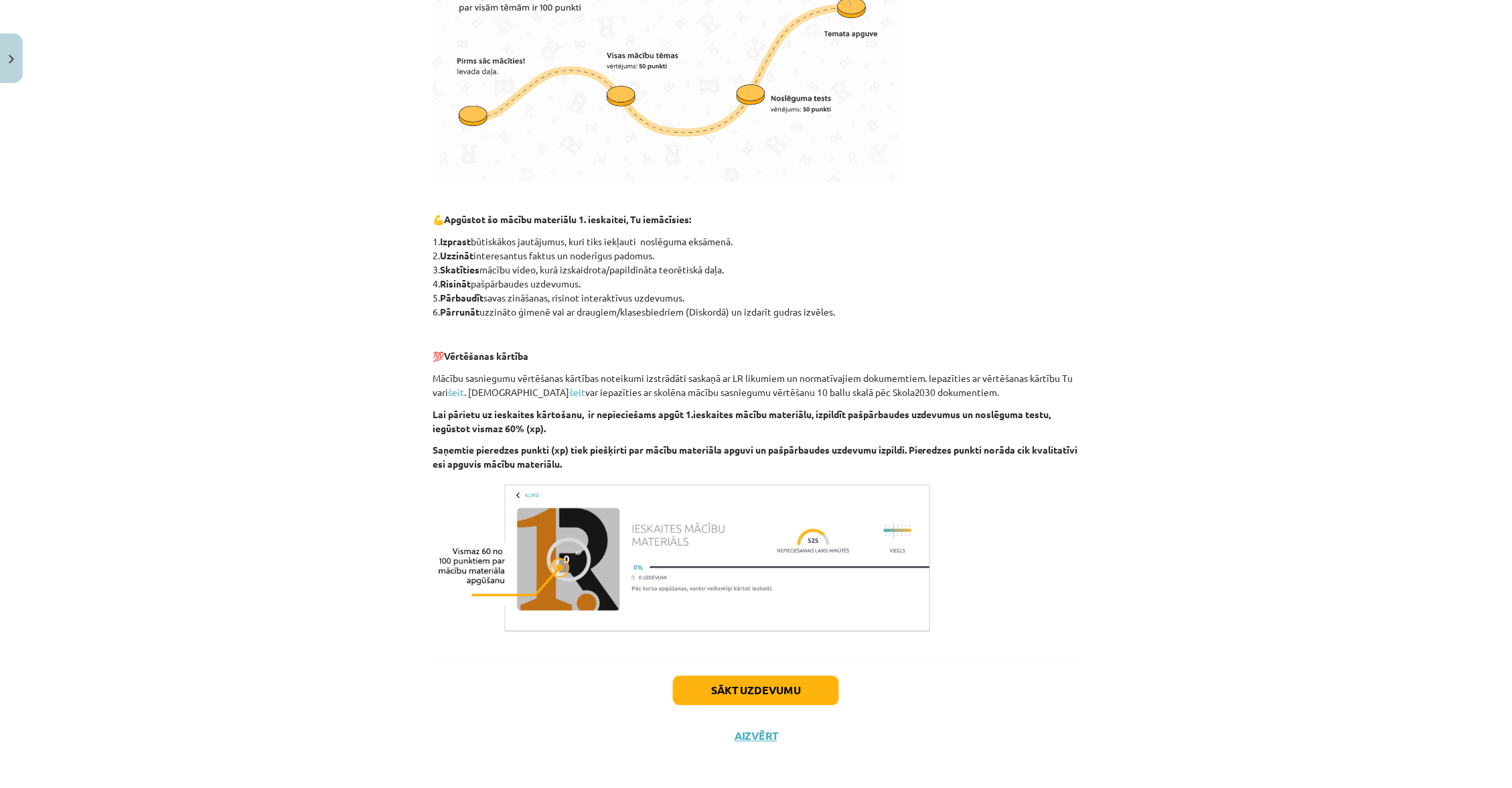
click at [758, 680] on button "Sākt uzdevumu" at bounding box center [756, 691] width 166 height 30
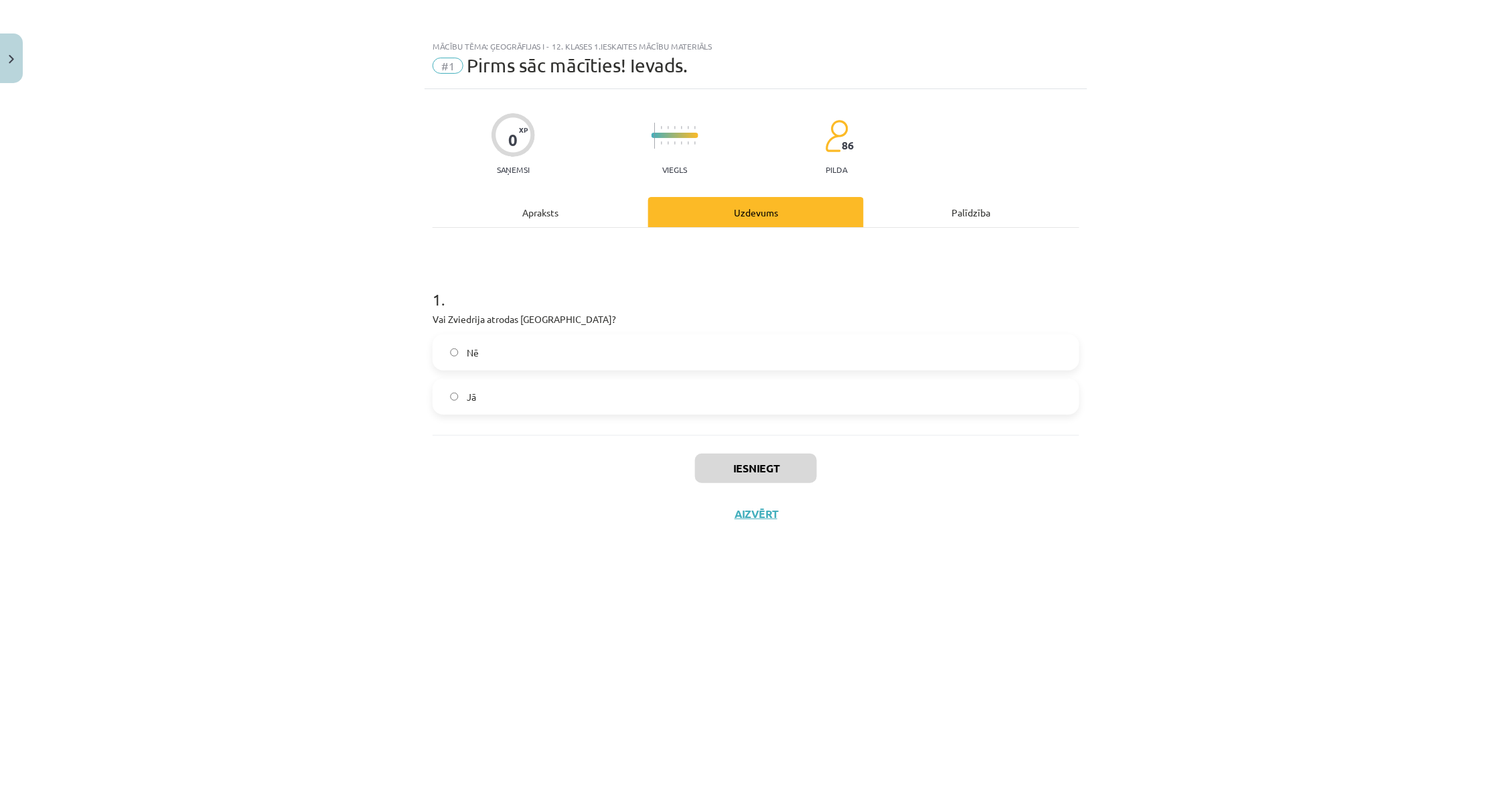
click at [761, 507] on button "Aizvērt" at bounding box center [756, 514] width 51 height 13
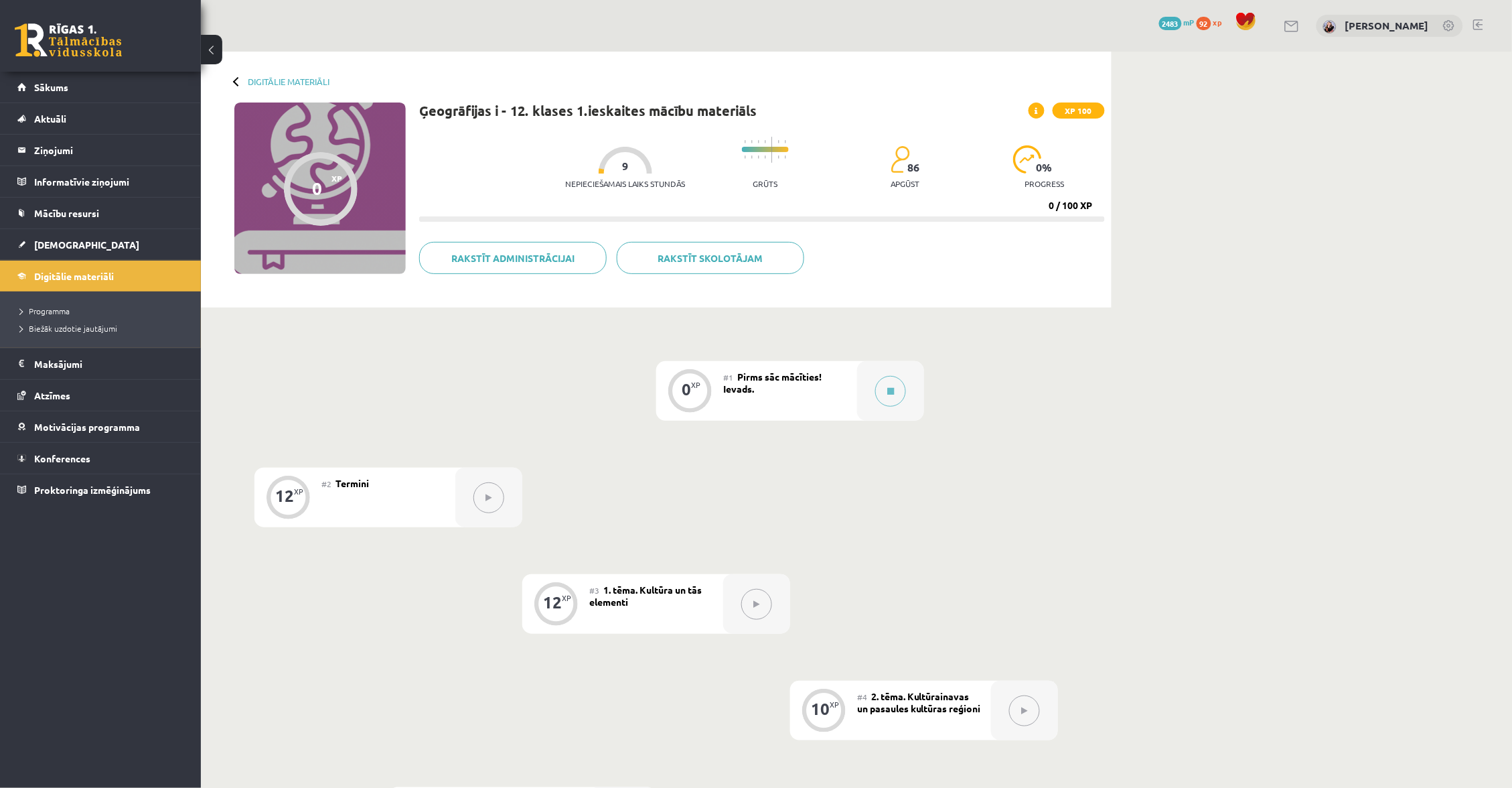
click at [423, 508] on div "#2 Termini" at bounding box center [388, 497] width 134 height 60
click at [476, 506] on button at bounding box center [489, 498] width 31 height 31
click at [494, 494] on button at bounding box center [489, 498] width 31 height 31
click at [903, 389] on button at bounding box center [891, 391] width 31 height 31
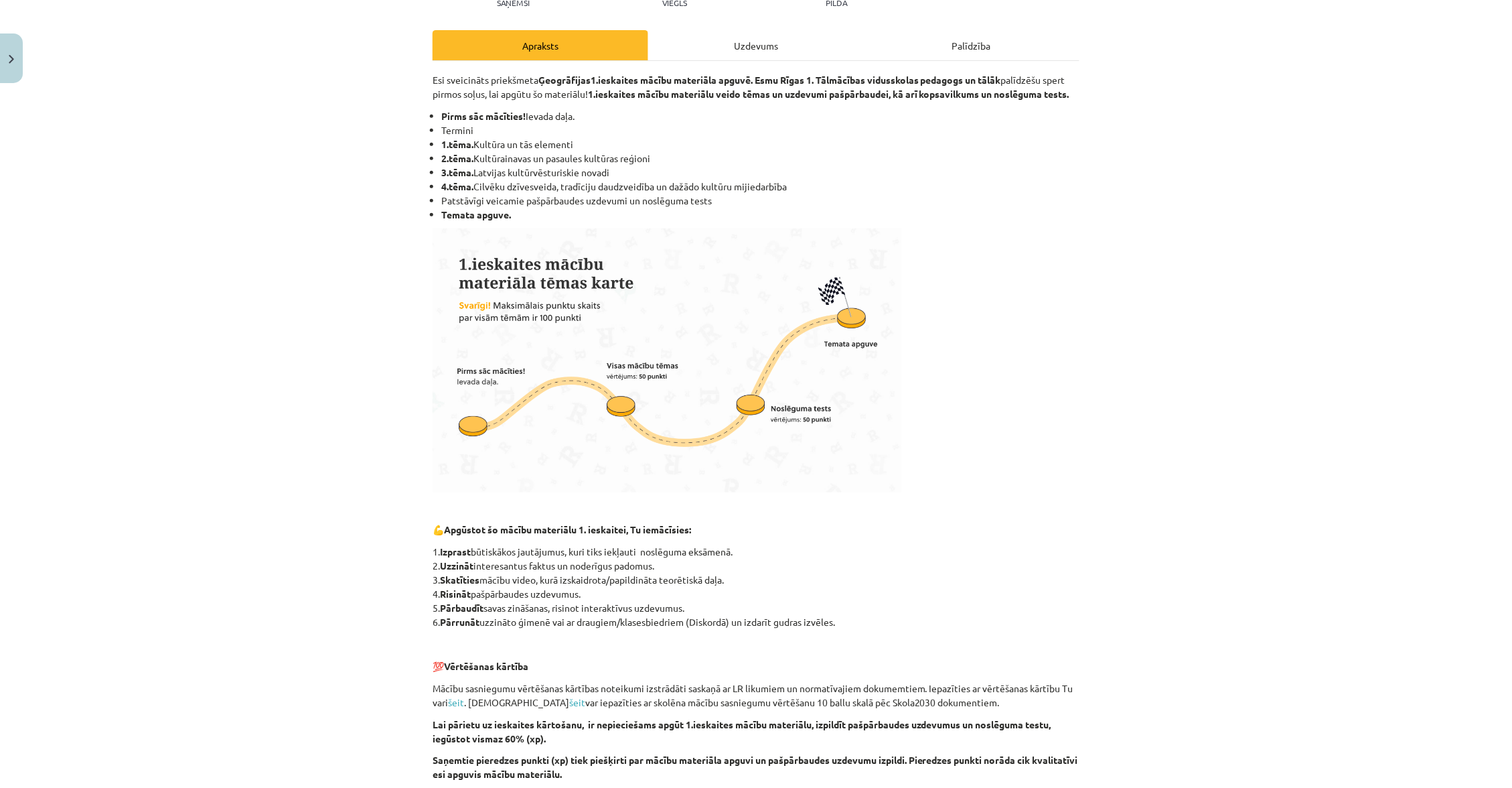
scroll to position [154, 0]
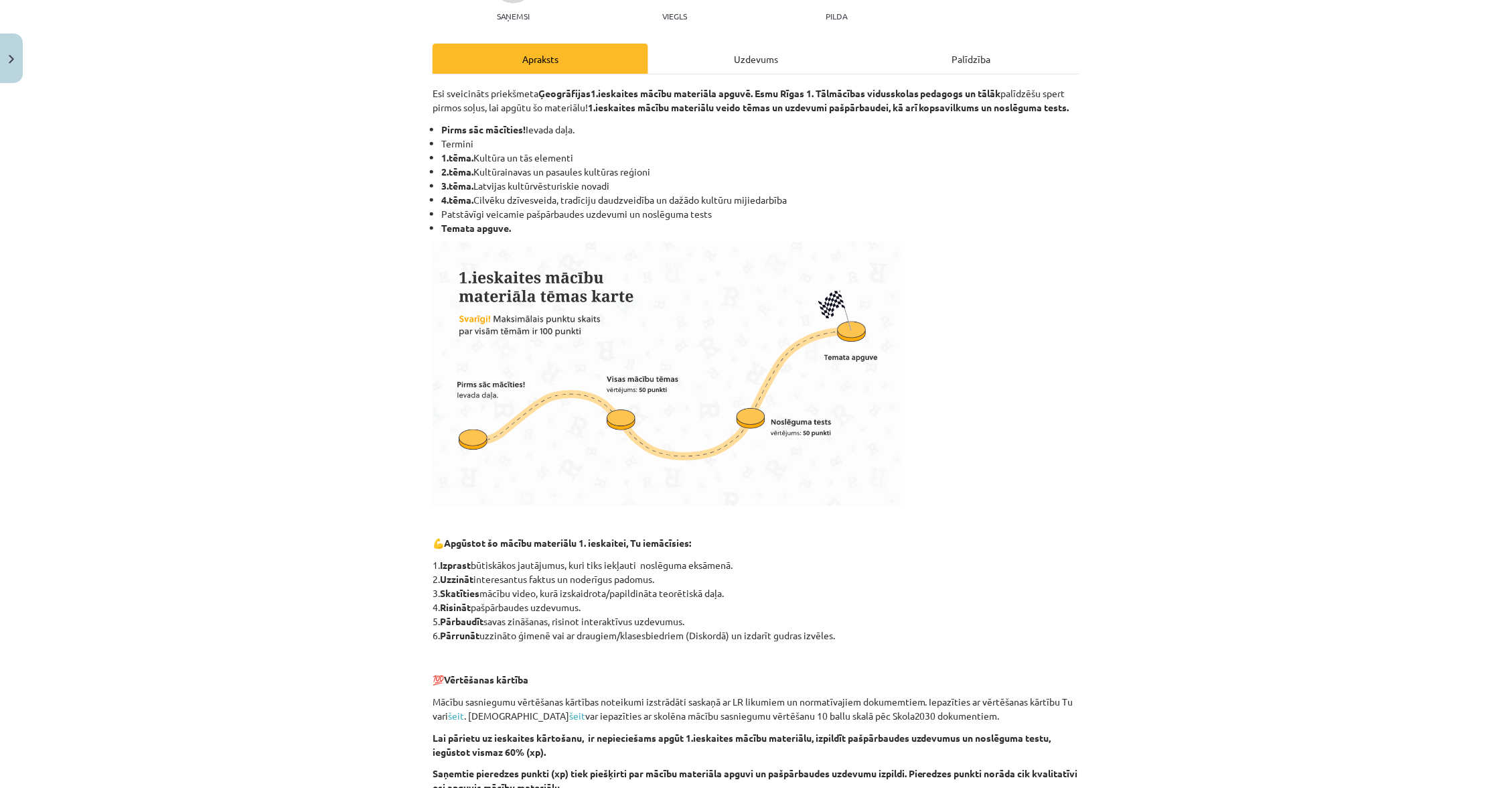
click at [746, 61] on div "Uzdevums" at bounding box center [756, 59] width 215 height 30
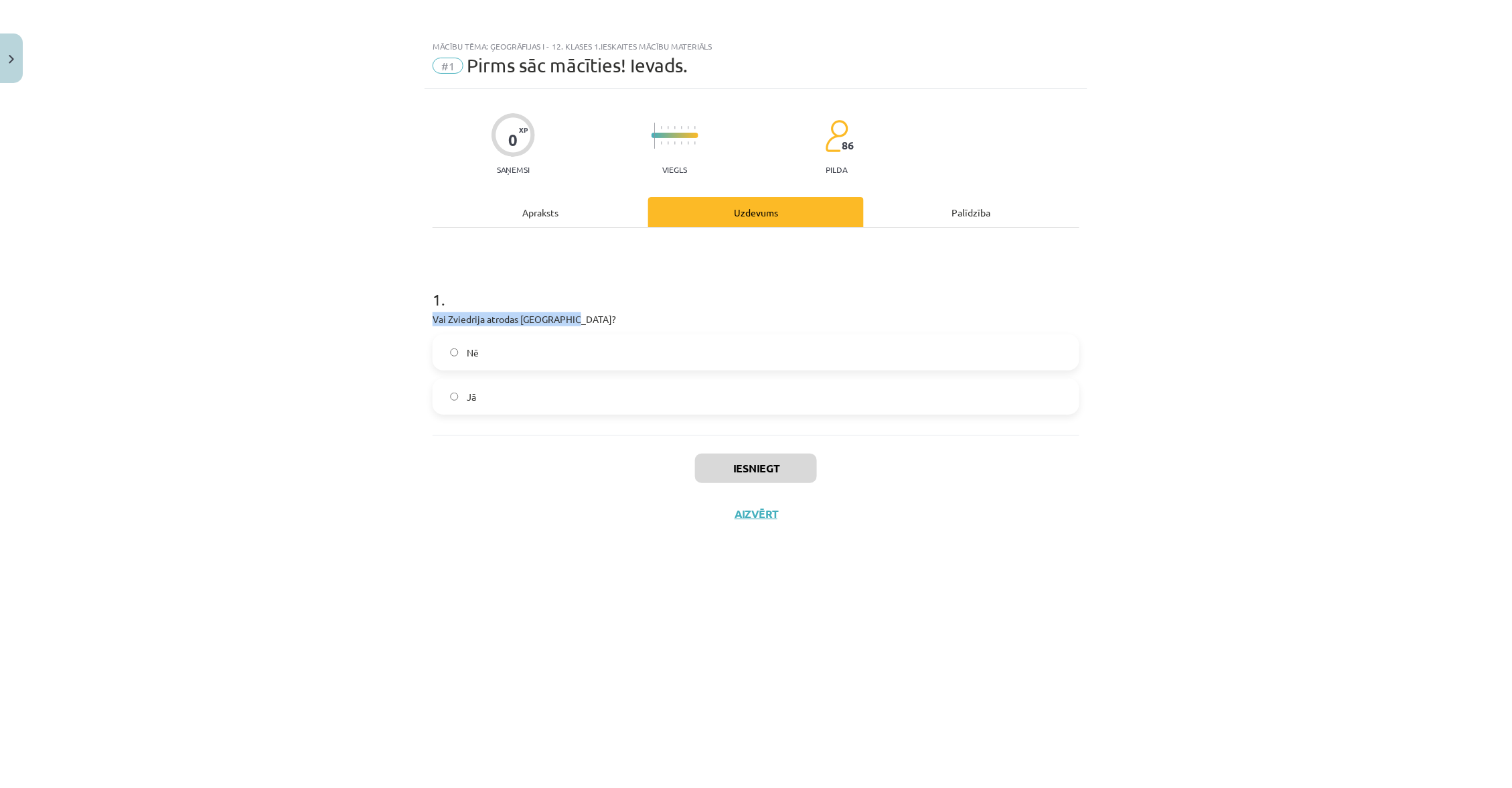
drag, startPoint x: 429, startPoint y: 315, endPoint x: 574, endPoint y: 321, distance: 145.1
click at [574, 321] on div "0 XP Saņemsi Viegls 86 pilda Apraksts Uzdevums Palīdzība 1 . Vai Zviedrija atro…" at bounding box center [756, 422] width 663 height 665
drag, startPoint x: 576, startPoint y: 319, endPoint x: 397, endPoint y: 315, distance: 179.0
click at [397, 315] on div "Mācību tēma: Ģeogrāfijas i - 12. klases 1.ieskaites mācību materiāls #1 Pirms s…" at bounding box center [756, 394] width 1512 height 788
click at [512, 381] on label "Jā" at bounding box center [756, 397] width 644 height 34
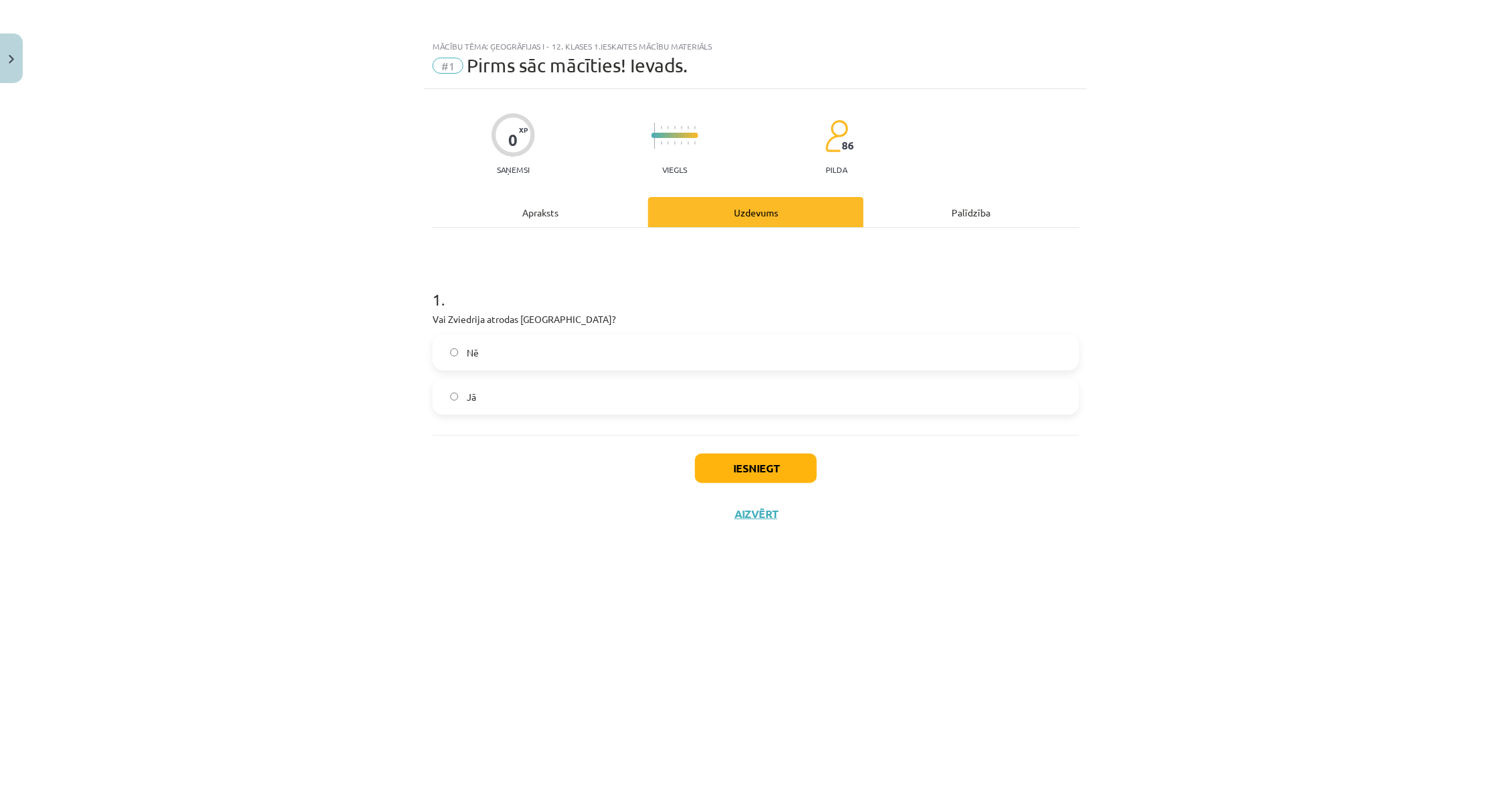
click at [733, 460] on button "Iesniegt" at bounding box center [756, 469] width 122 height 30
click at [763, 550] on button "Aizvērt" at bounding box center [756, 557] width 51 height 13
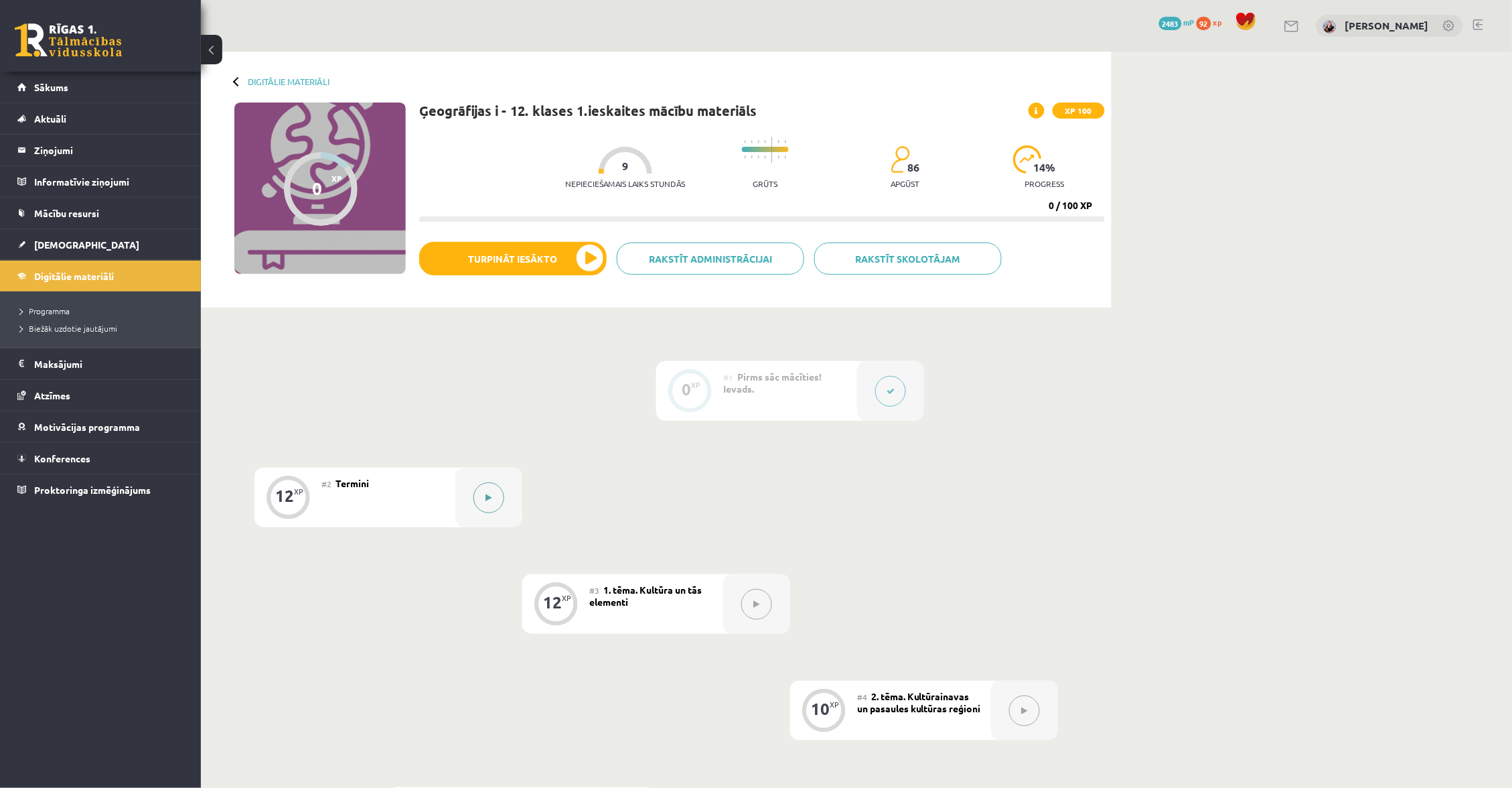
click at [475, 495] on button at bounding box center [489, 498] width 31 height 31
